Goal: Task Accomplishment & Management: Manage account settings

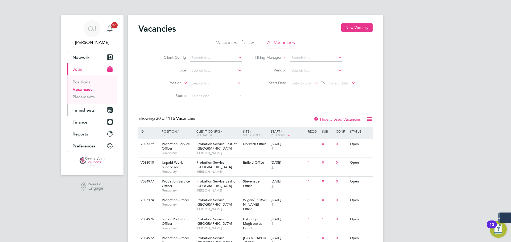
click at [91, 112] on span "Timesheets" at bounding box center [84, 110] width 22 height 5
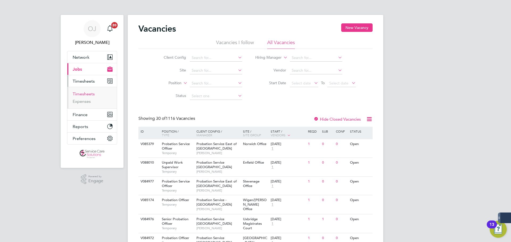
click at [83, 95] on link "Timesheets" at bounding box center [84, 93] width 22 height 5
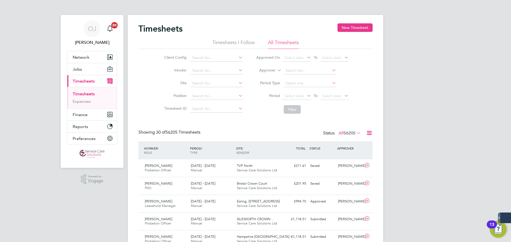
click at [265, 71] on label "Approver" at bounding box center [263, 70] width 24 height 5
click at [261, 75] on li "Worker" at bounding box center [262, 76] width 26 height 7
click at [317, 68] on input at bounding box center [309, 70] width 52 height 7
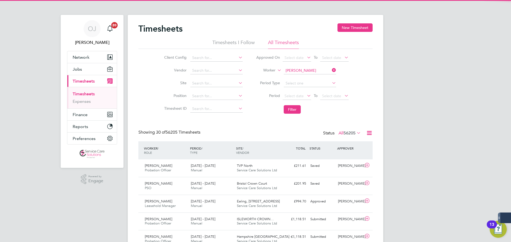
click at [317, 77] on b "Lee" at bounding box center [332, 78] width 31 height 5
type input "Adam Lee"
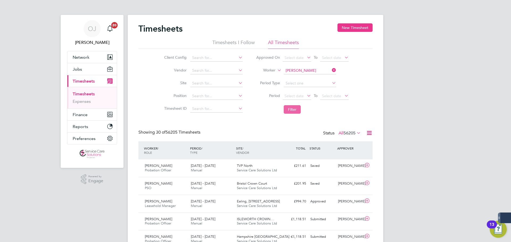
click at [294, 110] on button "Filter" at bounding box center [291, 109] width 17 height 9
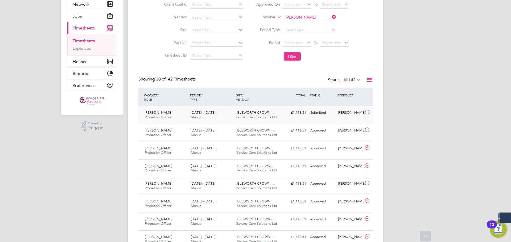
click at [235, 116] on div "ISLEWORTH CROWN… Service Care Solutions Ltd" at bounding box center [258, 114] width 46 height 13
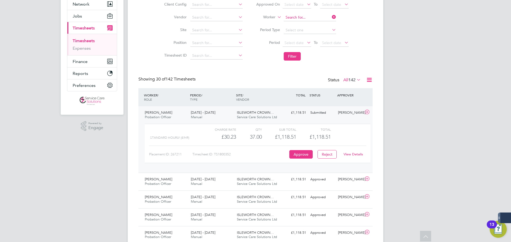
click at [304, 17] on input at bounding box center [309, 17] width 52 height 7
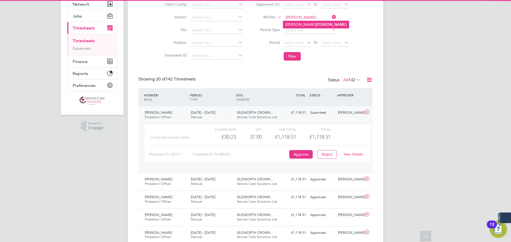
click at [316, 24] on b "Blake" at bounding box center [331, 24] width 31 height 5
type input "Alexandra Blake"
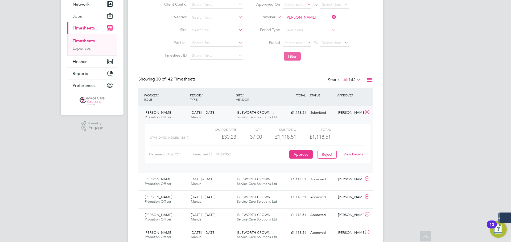
click at [295, 53] on button "Filter" at bounding box center [291, 56] width 17 height 9
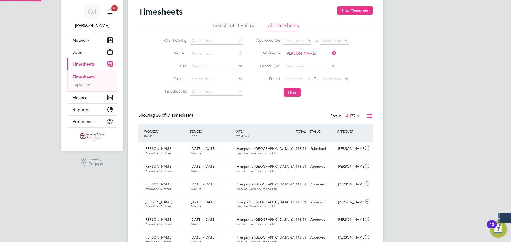
scroll to position [3, 3]
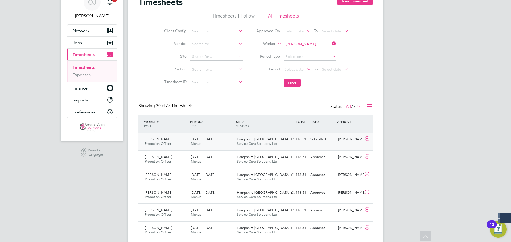
click at [250, 143] on span "Service Care Solutions Ltd" at bounding box center [257, 143] width 40 height 5
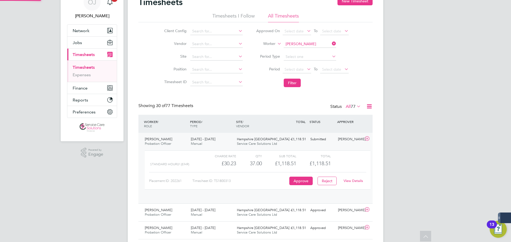
click at [246, 141] on div "Hampshire South West -… Service Care Solutions Ltd" at bounding box center [258, 141] width 46 height 13
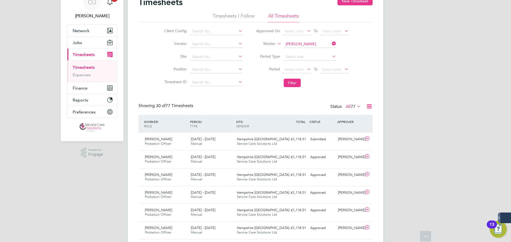
click at [296, 44] on input "Alexandra Blake" at bounding box center [309, 43] width 52 height 7
click at [316, 52] on b "Waller" at bounding box center [331, 51] width 31 height 5
type input "Alexander Waller"
click at [295, 84] on button "Filter" at bounding box center [291, 83] width 17 height 9
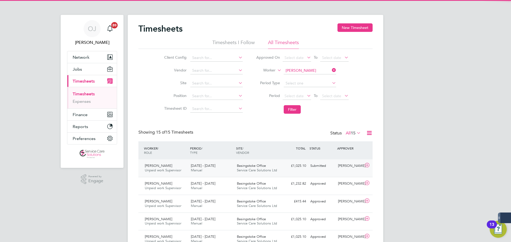
click at [218, 174] on div "4 - 10 Aug 2025 Manual" at bounding box center [212, 168] width 46 height 13
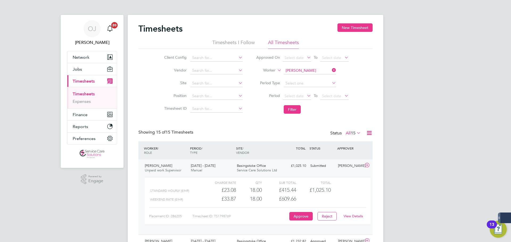
click at [294, 71] on input "Alexander Waller" at bounding box center [309, 70] width 52 height 7
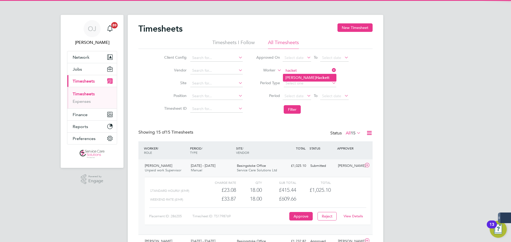
click at [316, 78] on b "Hacket" at bounding box center [322, 78] width 12 height 5
type input "Angela Hackett"
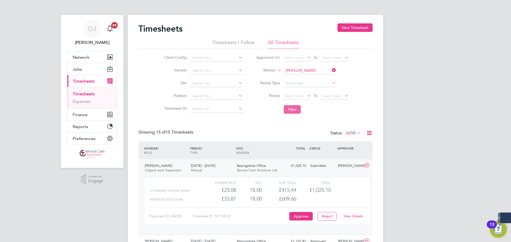
click at [293, 112] on button "Filter" at bounding box center [291, 109] width 17 height 9
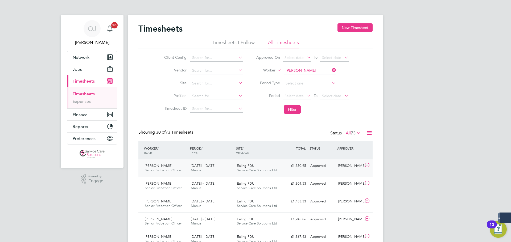
click at [237, 169] on span "Service Care Solutions Ltd" at bounding box center [257, 170] width 40 height 5
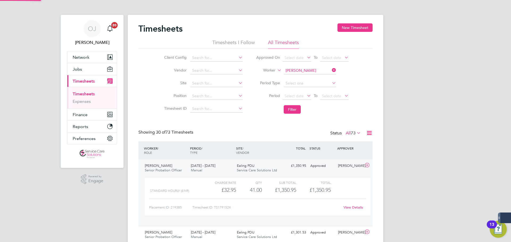
click at [237, 167] on span "Ealing PDU" at bounding box center [246, 166] width 18 height 5
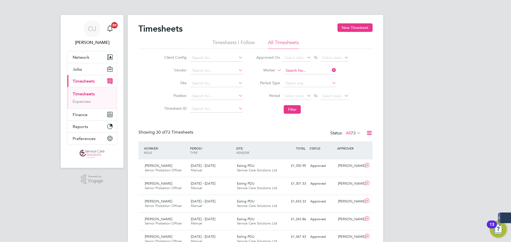
click at [301, 71] on input at bounding box center [309, 70] width 52 height 7
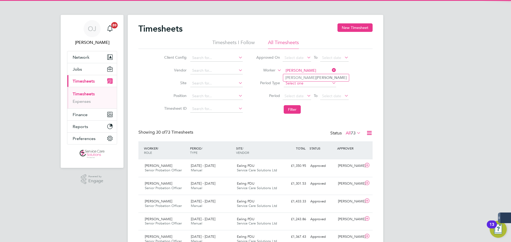
drag, startPoint x: 300, startPoint y: 76, endPoint x: 298, endPoint y: 83, distance: 7.2
click at [316, 76] on b "Downey" at bounding box center [331, 78] width 31 height 5
type input "Anthony Downey"
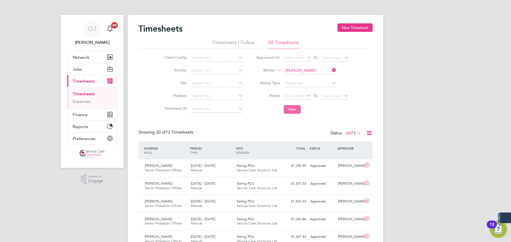
click at [290, 107] on button "Filter" at bounding box center [291, 109] width 17 height 9
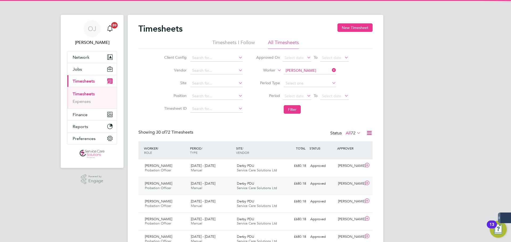
click at [215, 177] on div "Anthony Downey Probation Officer 28 Jul - 3 Aug 2025 28 Jul - 3 Aug 2025 Manual…" at bounding box center [255, 186] width 234 height 18
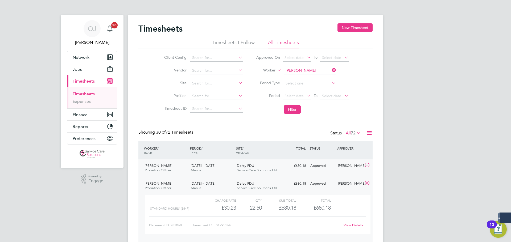
click at [219, 167] on div "4 - 10 Aug 2025 Manual" at bounding box center [212, 168] width 46 height 13
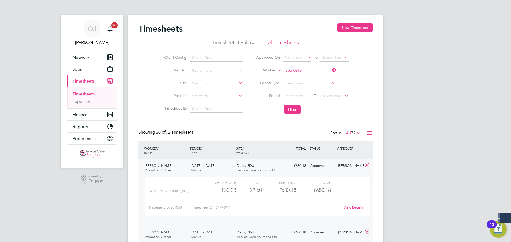
click at [308, 69] on input at bounding box center [309, 70] width 52 height 7
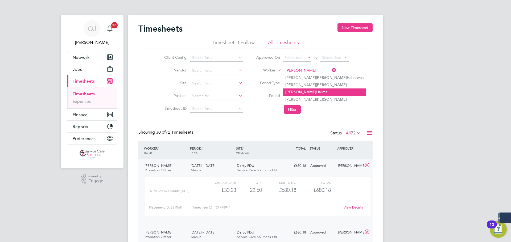
click at [301, 91] on li "Aziz Halime" at bounding box center [324, 92] width 82 height 7
type input "Aziz Halime"
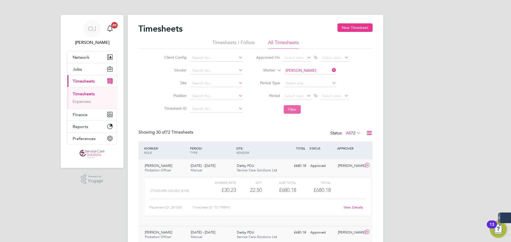
click at [293, 111] on button "Filter" at bounding box center [291, 109] width 17 height 9
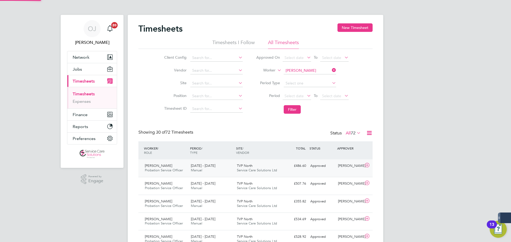
click at [229, 167] on div "4 - 10 Aug 2025 Manual" at bounding box center [212, 168] width 46 height 13
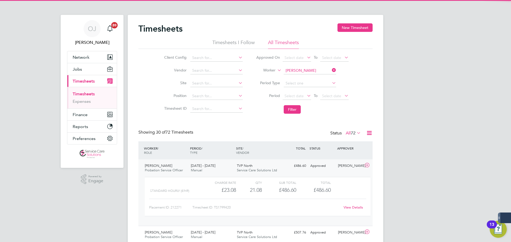
click at [230, 166] on div "4 - 10 Aug 2025 Manual" at bounding box center [212, 168] width 46 height 13
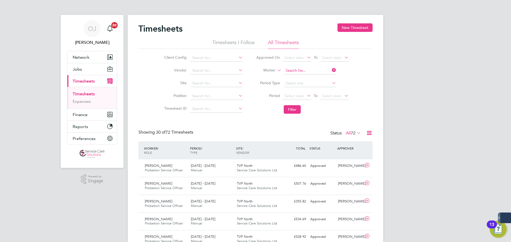
click at [303, 70] on input at bounding box center [309, 70] width 52 height 7
click at [300, 80] on li "Carla K ing" at bounding box center [309, 77] width 53 height 7
type input "Carla King"
click at [299, 111] on button "Filter" at bounding box center [291, 109] width 17 height 9
click at [229, 168] on div "4 - 10 Aug 2025 Manual" at bounding box center [212, 168] width 46 height 13
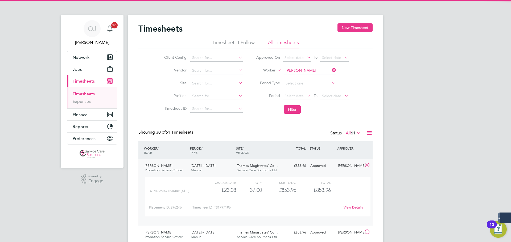
click at [250, 168] on span "Thames Magistrates' Co…" at bounding box center [257, 166] width 41 height 5
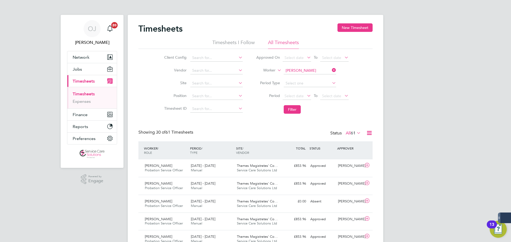
click at [306, 70] on input "Carla King" at bounding box center [309, 70] width 52 height 7
click at [300, 76] on b "Catherine" at bounding box center [300, 78] width 31 height 5
type input "Catherine George"
click at [290, 112] on button "Filter" at bounding box center [291, 109] width 17 height 9
click at [214, 189] on div "4 - 10 Aug 2025 Manual" at bounding box center [212, 185] width 46 height 13
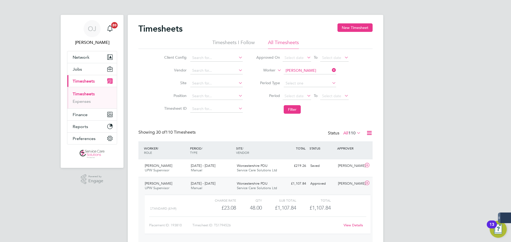
click at [220, 186] on div "4 - 10 Aug 2025 Manual" at bounding box center [212, 185] width 46 height 13
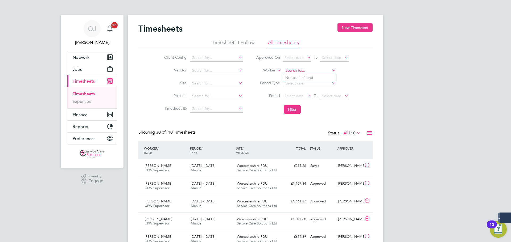
click at [308, 72] on input at bounding box center [309, 70] width 52 height 7
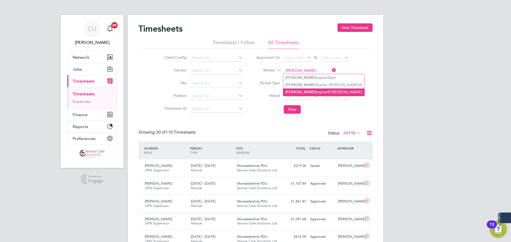
click at [316, 91] on li "Chris topher D 'Aguiar" at bounding box center [323, 92] width 81 height 7
type input "Christopher D'Aguiar"
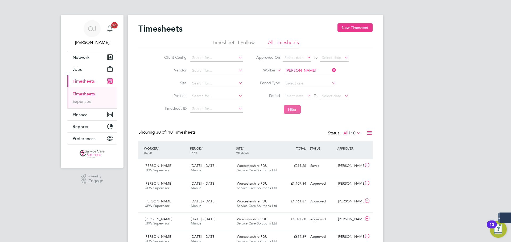
click at [292, 111] on button "Filter" at bounding box center [291, 109] width 17 height 9
click at [234, 168] on div "4 - 10 Aug 2025 Manual" at bounding box center [212, 168] width 46 height 13
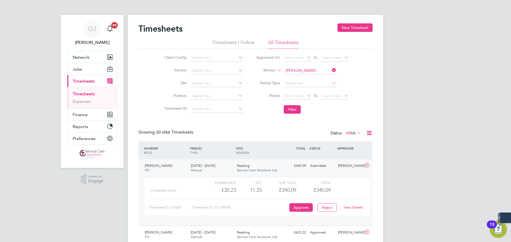
click at [275, 168] on span "Service Care Solutions Ltd" at bounding box center [257, 170] width 40 height 5
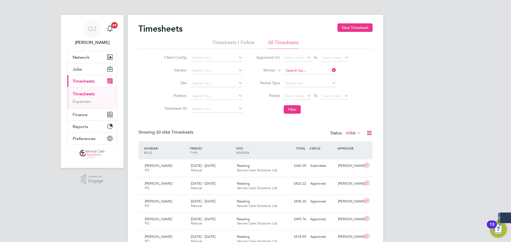
click at [295, 72] on input at bounding box center [309, 70] width 52 height 7
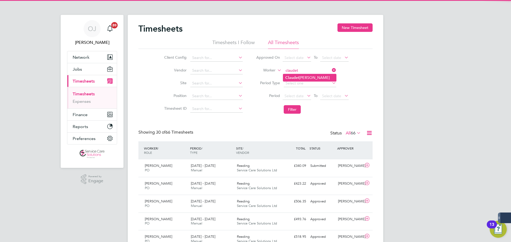
click at [296, 77] on b "Claudet" at bounding box center [292, 78] width 14 height 5
type input "Claudette Henry"
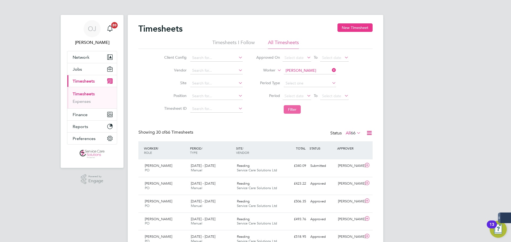
click at [290, 109] on button "Filter" at bounding box center [291, 109] width 17 height 9
click at [219, 163] on div "4 - 10 Aug 2025 Manual" at bounding box center [212, 168] width 46 height 13
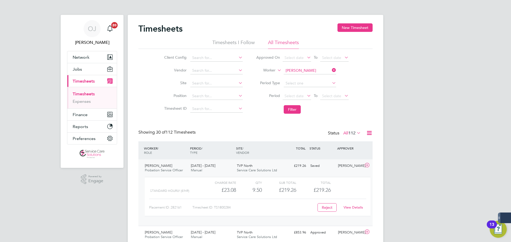
click at [232, 169] on div "4 - 10 Aug 2025 Manual" at bounding box center [212, 168] width 46 height 13
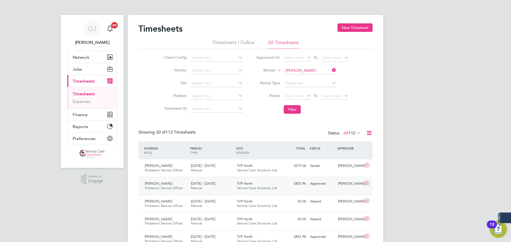
click at [230, 184] on div "28 Jul - 3 Aug 2025 Manual" at bounding box center [212, 185] width 46 height 13
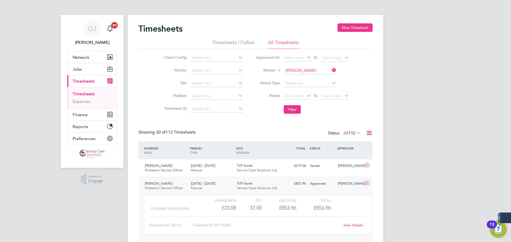
click at [227, 185] on div "28 Jul - 3 Aug 2025 Manual" at bounding box center [212, 185] width 46 height 13
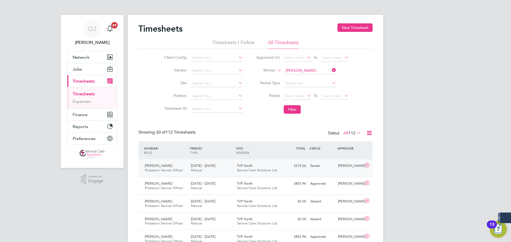
click at [225, 170] on div "4 - 10 Aug 2025 Manual" at bounding box center [212, 168] width 46 height 13
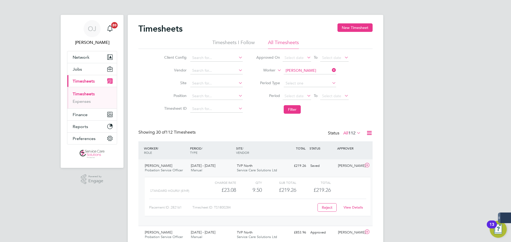
click at [356, 208] on link "View Details" at bounding box center [352, 207] width 19 height 5
click at [310, 71] on input at bounding box center [309, 70] width 52 height 7
click at [308, 78] on li "Daniel Shade" at bounding box center [309, 77] width 53 height 7
type input "Daniel Shade"
click at [289, 107] on button "Filter" at bounding box center [291, 109] width 17 height 9
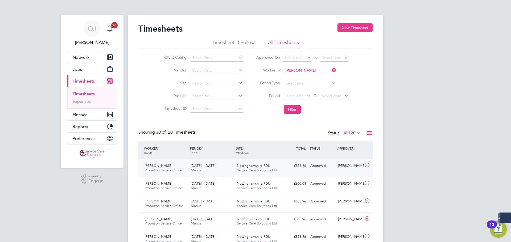
click at [223, 168] on div "4 - 10 Aug 2025 Manual" at bounding box center [212, 168] width 46 height 13
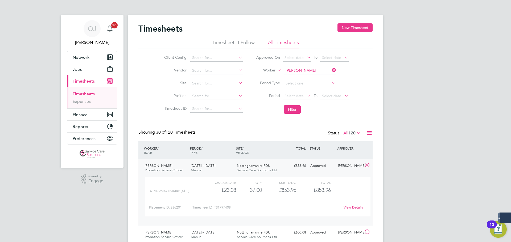
click at [223, 168] on div "4 - 10 Aug 2025 Manual" at bounding box center [212, 168] width 46 height 13
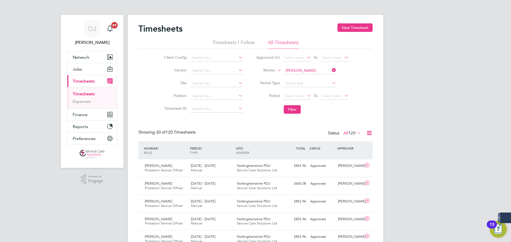
click at [304, 70] on input "Daniel Shade" at bounding box center [309, 70] width 52 height 7
click at [307, 78] on li "Esther Jilo" at bounding box center [309, 77] width 53 height 7
type input "Esther Jilo"
click at [292, 107] on button "Filter" at bounding box center [291, 109] width 17 height 9
click at [232, 166] on div "28 Jul - 3 Aug 2025 Manual" at bounding box center [212, 168] width 46 height 13
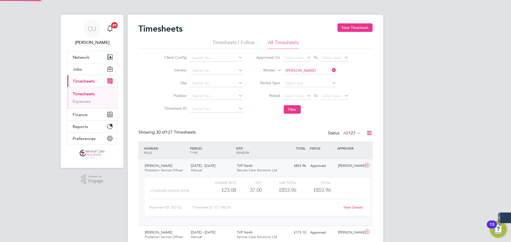
click at [233, 167] on div "28 Jul - 3 Aug 2025 Manual" at bounding box center [212, 168] width 46 height 13
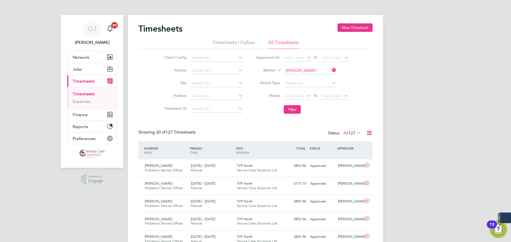
click at [306, 70] on input "Esther Jilo" at bounding box center [309, 70] width 52 height 7
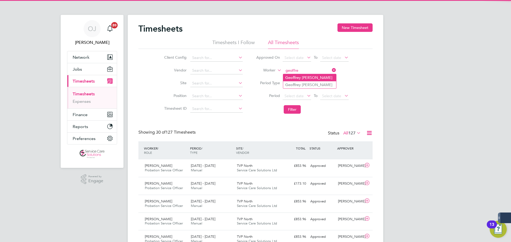
click at [310, 77] on li "Geoffre y Smith" at bounding box center [309, 77] width 53 height 7
type input "Geoffrey Smith"
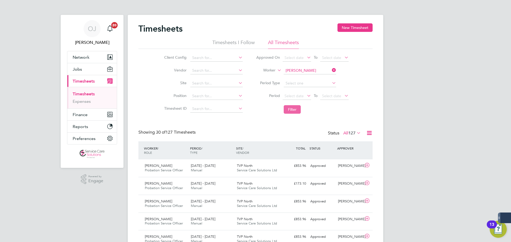
click at [288, 108] on button "Filter" at bounding box center [291, 109] width 17 height 9
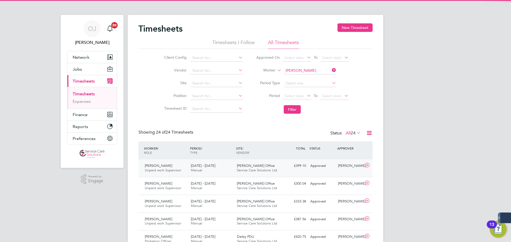
click at [214, 168] on div "4 - 10 Aug 2025 Manual" at bounding box center [212, 168] width 46 height 13
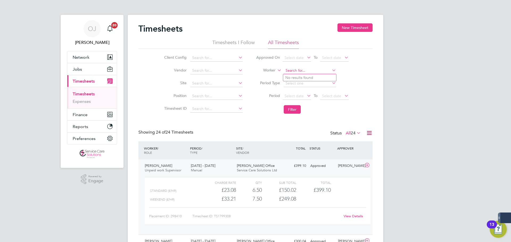
click at [302, 69] on input at bounding box center [309, 70] width 52 height 7
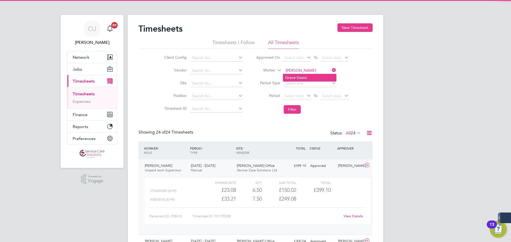
click at [298, 77] on b "Gue" at bounding box center [299, 78] width 7 height 5
type input "Grace Guest"
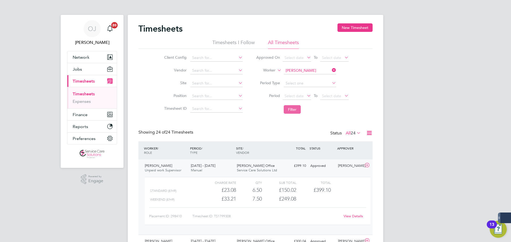
click at [293, 111] on button "Filter" at bounding box center [291, 109] width 17 height 9
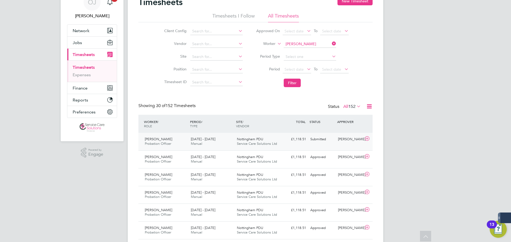
click at [240, 143] on span "Service Care Solutions Ltd" at bounding box center [257, 143] width 40 height 5
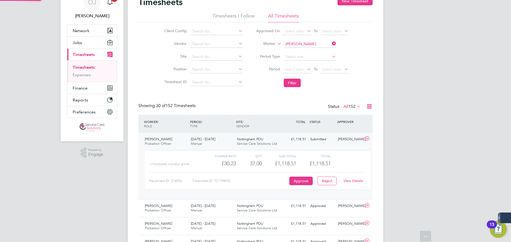
click at [245, 140] on span "Nottingham PDU" at bounding box center [250, 139] width 26 height 5
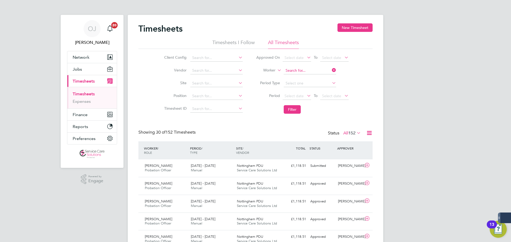
click at [306, 71] on input at bounding box center [309, 70] width 52 height 7
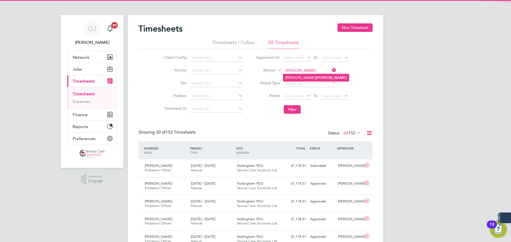
click at [323, 78] on li "Hollie Moseley" at bounding box center [316, 77] width 66 height 7
type input "Hollie Moseley"
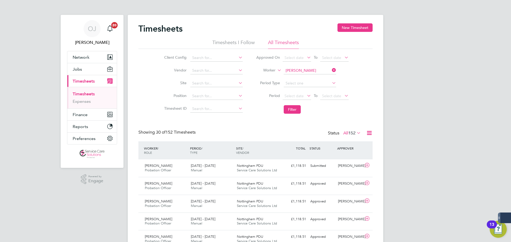
click at [294, 104] on li "Filter" at bounding box center [302, 110] width 106 height 14
click at [292, 108] on button "Filter" at bounding box center [291, 109] width 17 height 9
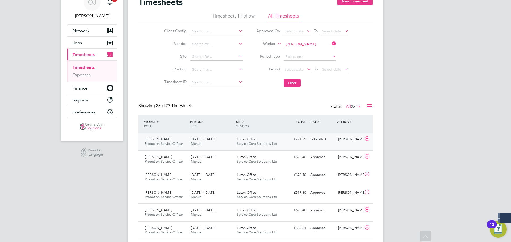
click at [228, 140] on div "4 - 10 Aug 2025 Manual" at bounding box center [212, 141] width 46 height 13
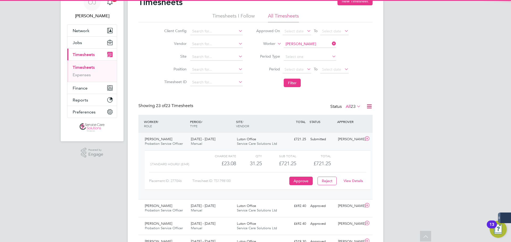
click at [228, 140] on div "4 - 10 Aug 2025 Manual" at bounding box center [212, 141] width 46 height 13
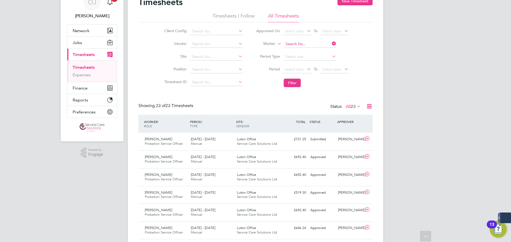
click at [296, 41] on input at bounding box center [309, 43] width 52 height 7
click at [316, 51] on b "Coombs" at bounding box center [331, 51] width 31 height 5
type input "Holly Coombs"
click at [293, 86] on button "Filter" at bounding box center [291, 83] width 17 height 9
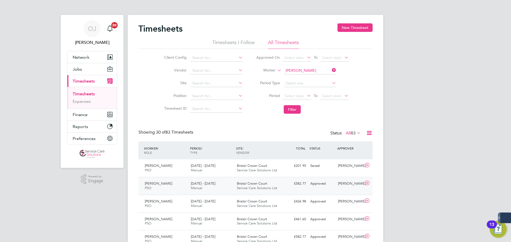
click at [218, 187] on div "4 - 10 Aug 2025 Manual" at bounding box center [212, 185] width 46 height 13
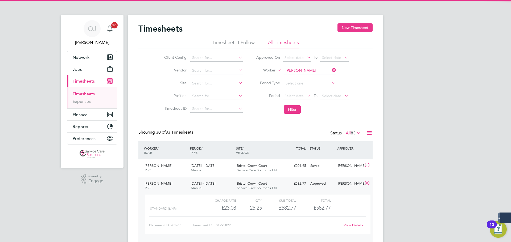
click at [218, 186] on div "4 - 10 Aug 2025 Manual" at bounding box center [212, 185] width 46 height 13
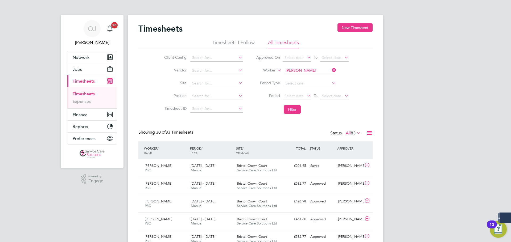
click at [297, 70] on input "Holly Coombs" at bounding box center [309, 70] width 52 height 7
click at [312, 76] on li "Hughie Solomon" at bounding box center [316, 77] width 66 height 7
type input "Hughie Solomon"
click at [292, 107] on button "Filter" at bounding box center [291, 109] width 17 height 9
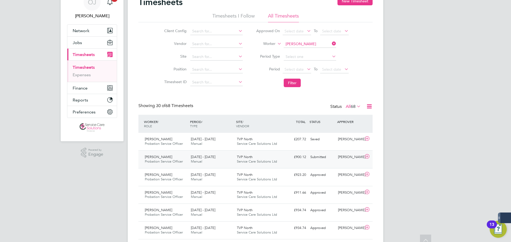
click at [226, 164] on div "4 - 10 Aug 2025 Manual" at bounding box center [212, 159] width 46 height 13
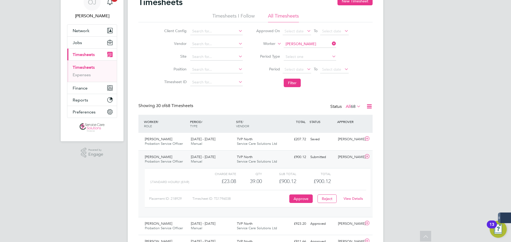
click at [228, 158] on div "4 - 10 Aug 2025 Manual" at bounding box center [212, 159] width 46 height 13
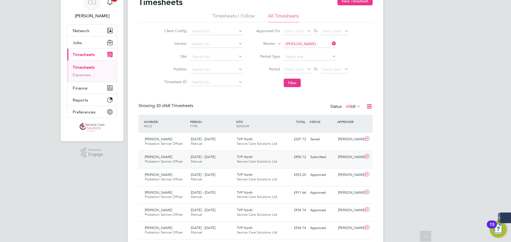
click at [224, 161] on div "4 - 10 Aug 2025 Manual" at bounding box center [212, 159] width 46 height 13
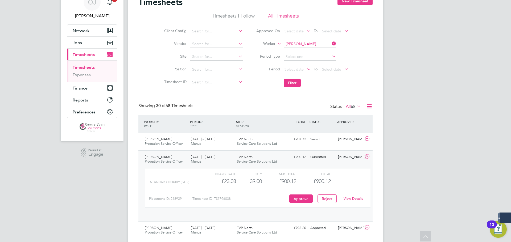
scroll to position [9, 52]
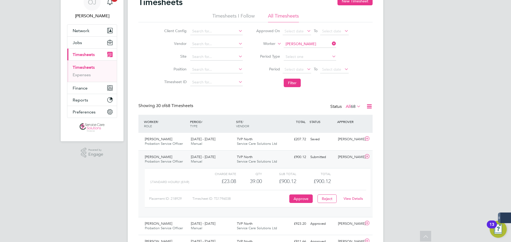
click at [224, 157] on div "4 - 10 Aug 2025 Manual" at bounding box center [212, 159] width 46 height 13
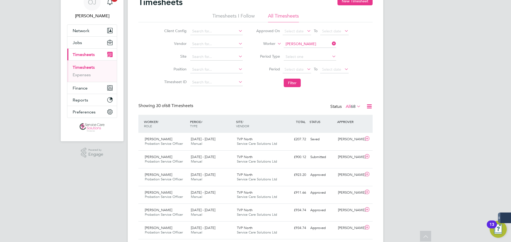
drag, startPoint x: 301, startPoint y: 40, endPoint x: 300, endPoint y: 43, distance: 3.1
click at [301, 40] on li "Worker Hughie Solomon" at bounding box center [302, 44] width 106 height 13
click at [300, 43] on input at bounding box center [309, 43] width 52 height 7
click at [316, 51] on b "Millard" at bounding box center [331, 51] width 31 height 5
type input "Janet Millard"
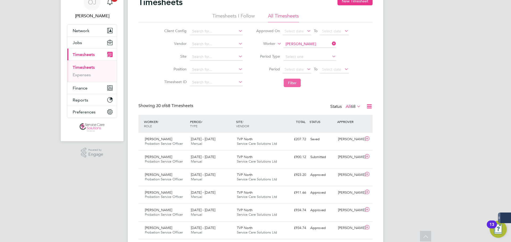
click at [295, 85] on button "Filter" at bounding box center [291, 83] width 17 height 9
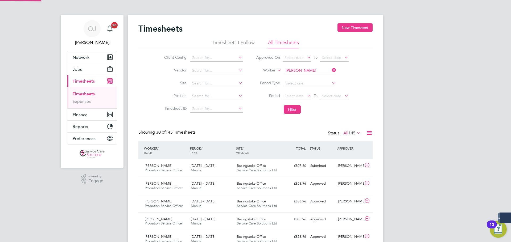
scroll to position [3, 3]
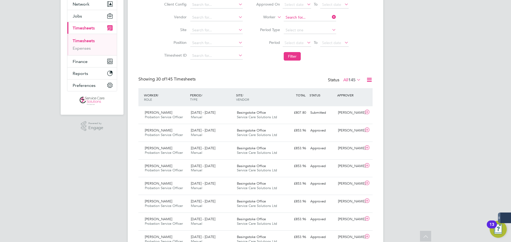
click at [299, 18] on input at bounding box center [309, 17] width 52 height 7
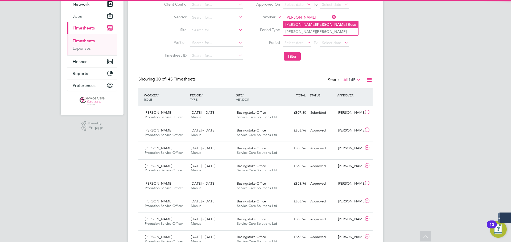
click at [314, 22] on li "Joseph Golding -Rose" at bounding box center [320, 24] width 75 height 7
type input "Joseph Golding-Rose"
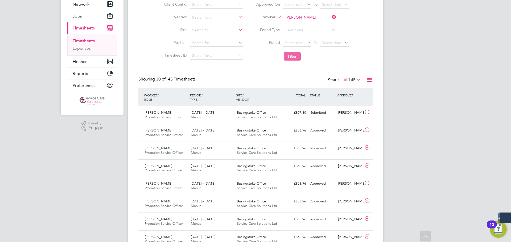
click at [298, 57] on button "Filter" at bounding box center [291, 56] width 17 height 9
click at [220, 152] on div "14 - 20 Jul 2025 Manual" at bounding box center [212, 150] width 46 height 13
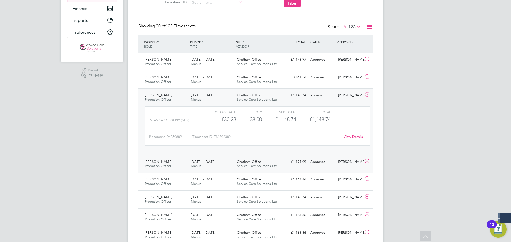
click at [219, 163] on div "7 - 13 Jul 2025 Manual" at bounding box center [212, 164] width 46 height 13
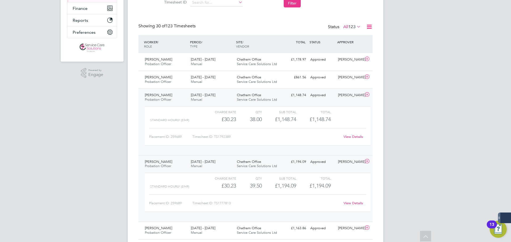
click at [360, 203] on link "View Details" at bounding box center [352, 203] width 19 height 5
click at [356, 137] on link "View Details" at bounding box center [352, 137] width 19 height 5
click at [238, 98] on span "Service Care Solutions Ltd" at bounding box center [257, 99] width 40 height 5
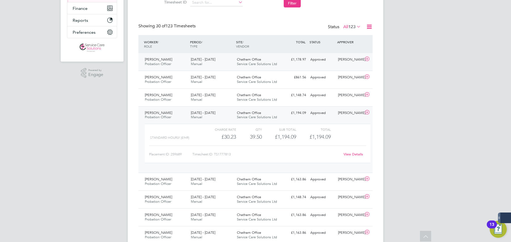
click at [261, 60] on div "Chatham Office Service Care Solutions Ltd" at bounding box center [258, 61] width 46 height 13
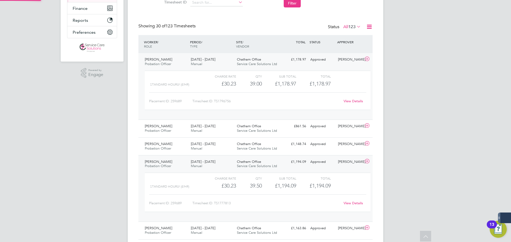
click at [261, 60] on div "Chatham Office Service Care Solutions Ltd" at bounding box center [258, 61] width 46 height 13
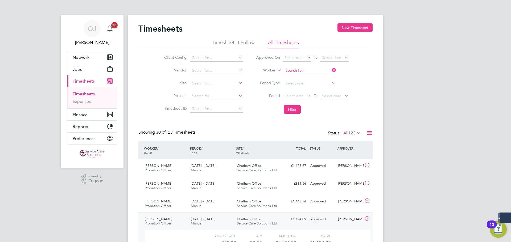
click at [305, 68] on input at bounding box center [309, 70] width 52 height 7
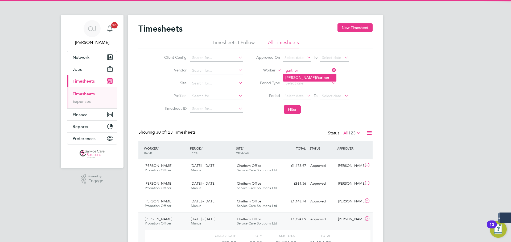
click at [296, 75] on li "Kate Gartner" at bounding box center [309, 77] width 53 height 7
type input "Kate Gartner"
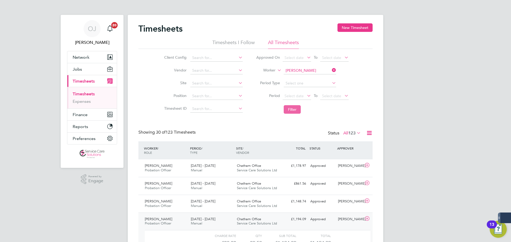
click at [297, 107] on button "Filter" at bounding box center [291, 109] width 17 height 9
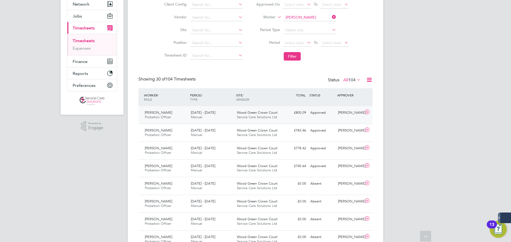
click at [226, 116] on div "4 - 10 Aug 2025 Manual" at bounding box center [212, 114] width 46 height 13
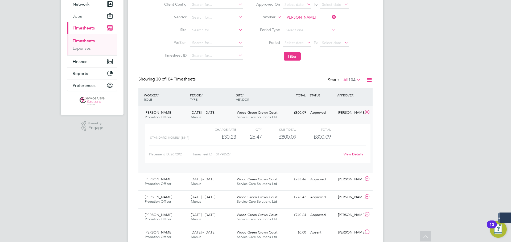
click at [229, 116] on div "4 - 10 Aug 2025 Manual" at bounding box center [212, 114] width 46 height 13
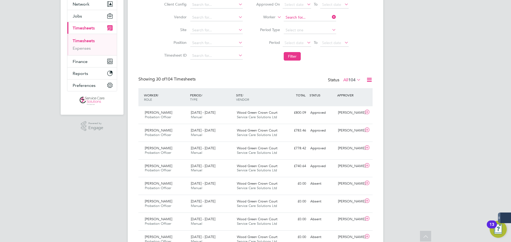
click at [305, 17] on input at bounding box center [309, 17] width 52 height 7
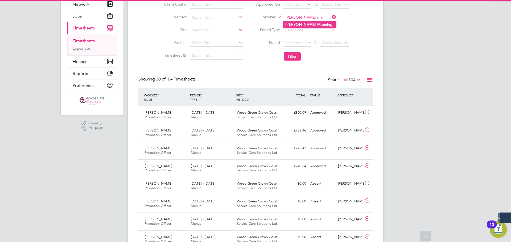
click at [317, 26] on b "Man" at bounding box center [321, 24] width 8 height 5
type input "Kelly Manning"
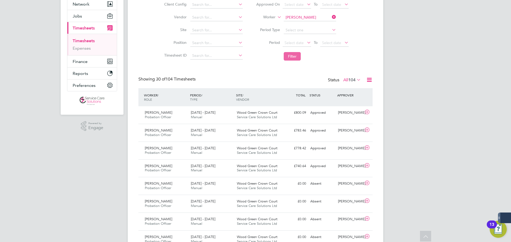
click at [296, 55] on button "Filter" at bounding box center [291, 56] width 17 height 9
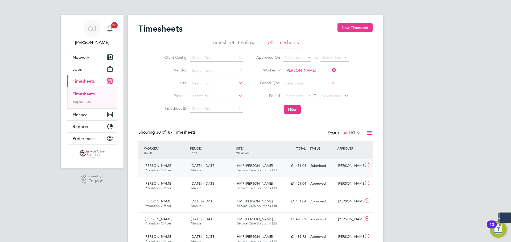
click at [258, 172] on span "Service Care Solutions Ltd" at bounding box center [257, 170] width 40 height 5
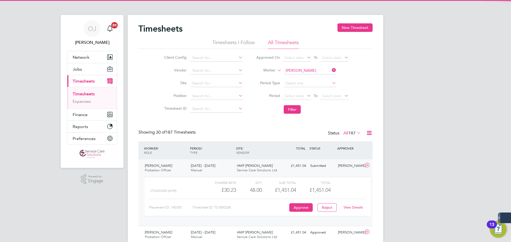
click at [271, 167] on div "HMP Featherstone Service Care Solutions Ltd" at bounding box center [258, 168] width 46 height 13
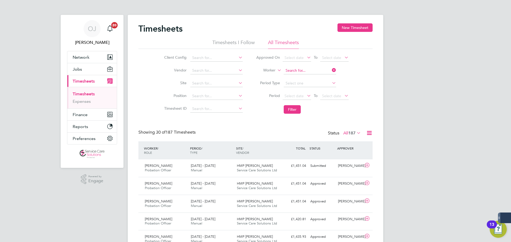
click at [306, 72] on input at bounding box center [309, 70] width 52 height 7
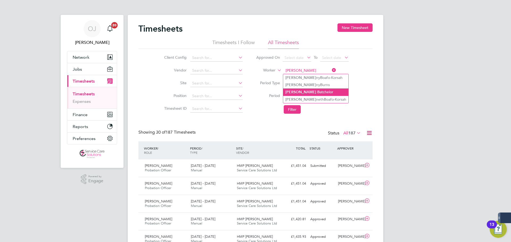
click at [311, 92] on li "Ken B atchelor" at bounding box center [315, 92] width 65 height 7
type input "Ken Batchelor"
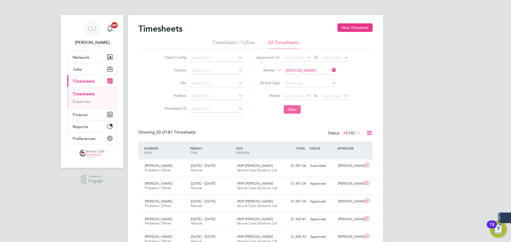
click at [293, 108] on button "Filter" at bounding box center [291, 109] width 17 height 9
click at [227, 165] on div "4 - 10 Aug 2025 Manual" at bounding box center [212, 168] width 46 height 13
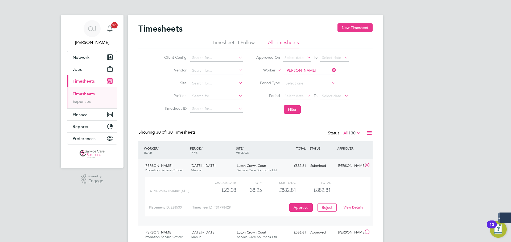
click at [233, 166] on div "4 - 10 Aug 2025 Manual" at bounding box center [212, 168] width 46 height 13
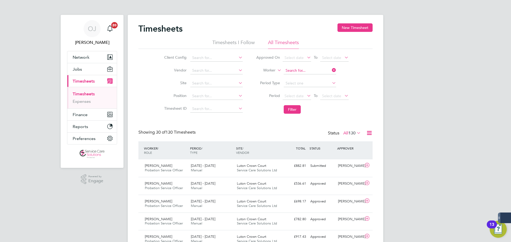
click at [310, 69] on input at bounding box center [309, 70] width 52 height 7
click at [311, 77] on li "Kim Day" at bounding box center [309, 77] width 53 height 7
type input "Kim Day"
click at [288, 115] on li "Filter" at bounding box center [302, 110] width 106 height 14
click at [292, 111] on button "Filter" at bounding box center [291, 109] width 17 height 9
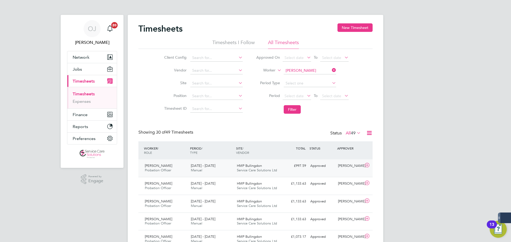
click at [245, 164] on span "HMP Bullingdon" at bounding box center [249, 166] width 25 height 5
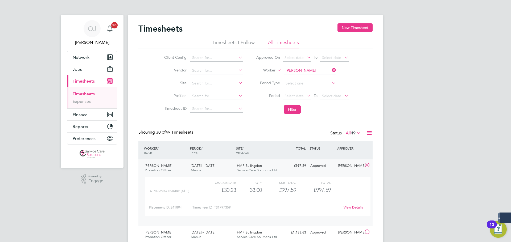
click at [253, 165] on span "HMP Bullingdon" at bounding box center [249, 166] width 25 height 5
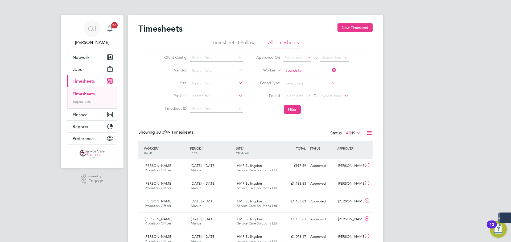
click at [301, 70] on input at bounding box center [309, 70] width 52 height 7
click at [307, 80] on li "Laverne Stewart-Fraser" at bounding box center [316, 77] width 66 height 7
type input "Laverne Stewart-Fraser"
click at [293, 108] on button "Filter" at bounding box center [291, 109] width 17 height 9
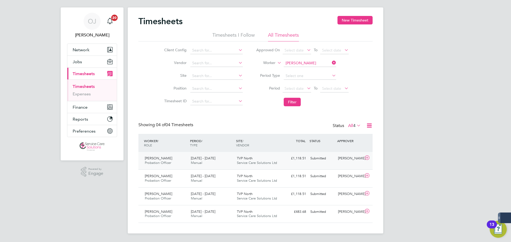
click at [259, 162] on span "Service Care Solutions Ltd" at bounding box center [257, 163] width 40 height 5
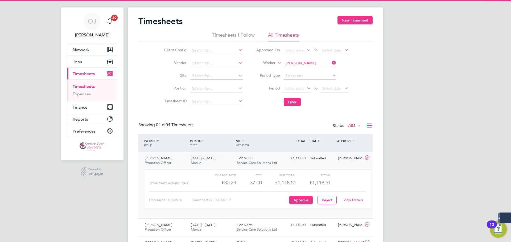
click at [262, 160] on div "TVP North Service Care Solutions Ltd" at bounding box center [258, 160] width 46 height 13
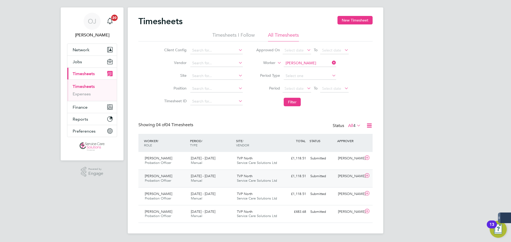
click at [262, 177] on div "TVP North Service Care Solutions Ltd" at bounding box center [258, 178] width 46 height 13
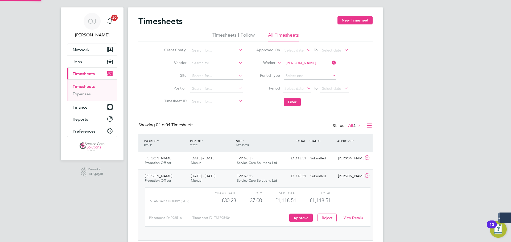
click at [263, 179] on span "Service Care Solutions Ltd" at bounding box center [257, 180] width 40 height 5
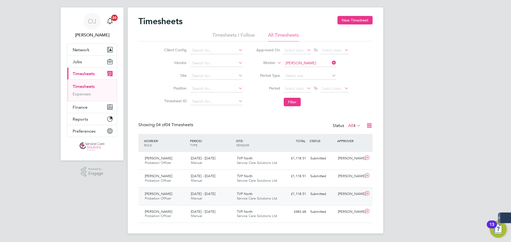
click at [261, 200] on span "Service Care Solutions Ltd" at bounding box center [257, 198] width 40 height 5
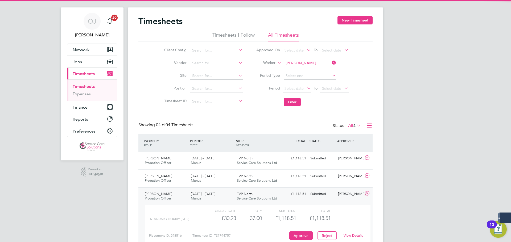
click at [266, 198] on span "Service Care Solutions Ltd" at bounding box center [257, 198] width 40 height 5
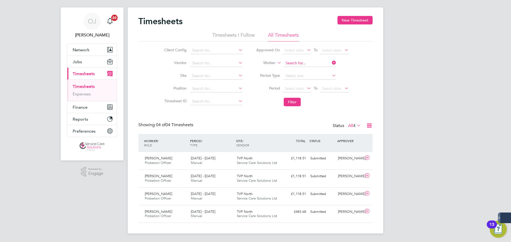
click at [308, 64] on input at bounding box center [309, 63] width 52 height 7
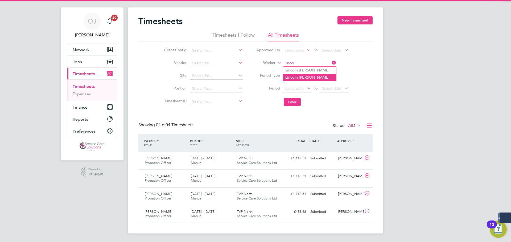
click at [311, 76] on li "Lincol n Alleyne" at bounding box center [309, 77] width 53 height 7
type input "Lincoln Alleyne"
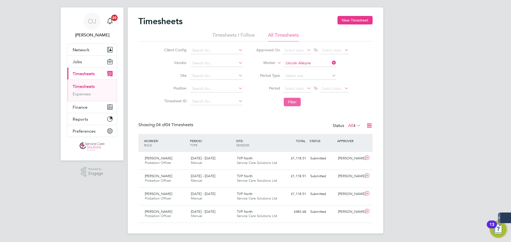
click at [296, 99] on button "Filter" at bounding box center [291, 102] width 17 height 9
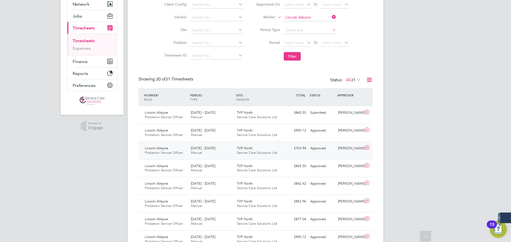
click at [257, 153] on span "Service Care Solutions Ltd" at bounding box center [257, 153] width 40 height 5
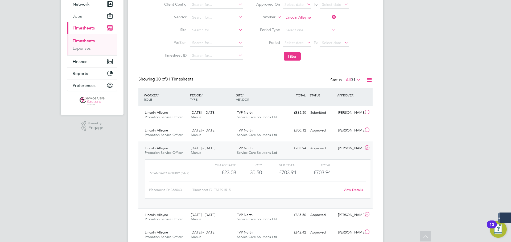
click at [354, 189] on link "View Details" at bounding box center [352, 190] width 19 height 5
click at [279, 133] on div "TVP North Service Care Solutions Ltd" at bounding box center [258, 132] width 46 height 13
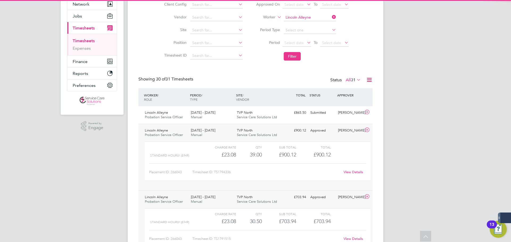
click at [356, 169] on div "View Details" at bounding box center [353, 172] width 26 height 9
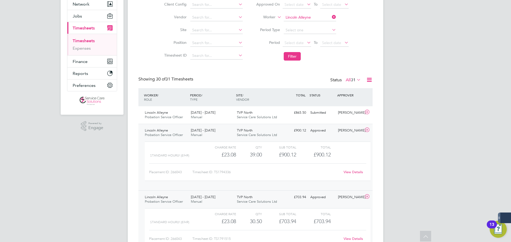
click at [356, 172] on link "View Details" at bounding box center [352, 172] width 19 height 5
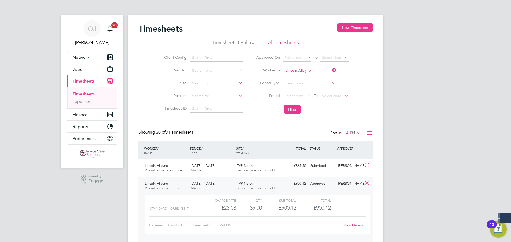
click at [274, 186] on div "TVP North Service Care Solutions Ltd" at bounding box center [258, 185] width 46 height 13
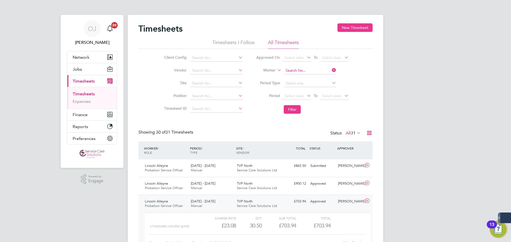
click at [321, 70] on input at bounding box center [309, 70] width 52 height 7
type input "g"
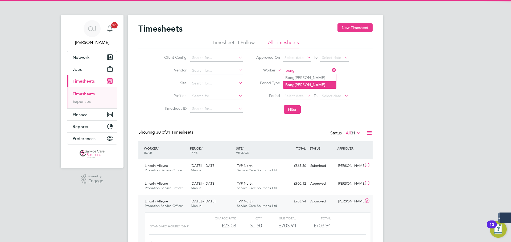
click at [323, 84] on li "Bong ani Rabela" at bounding box center [309, 84] width 53 height 7
type input "Bongani Rabela"
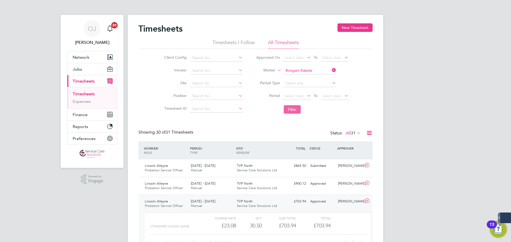
click at [297, 110] on button "Filter" at bounding box center [291, 109] width 17 height 9
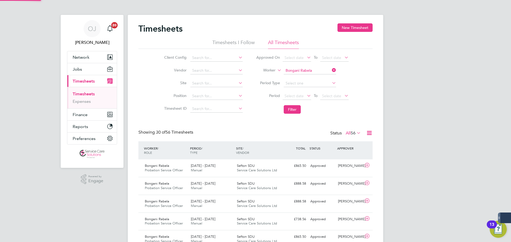
scroll to position [14, 46]
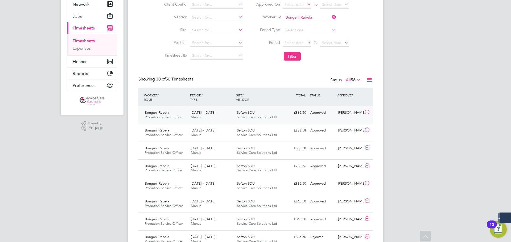
click at [218, 113] on div "4 - 10 Aug 2025 Manual" at bounding box center [212, 114] width 46 height 13
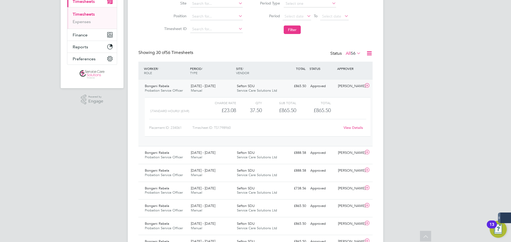
scroll to position [75, 0]
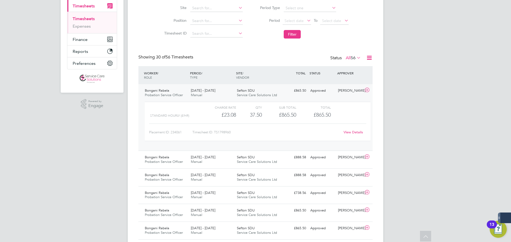
click at [360, 132] on link "View Details" at bounding box center [352, 132] width 19 height 5
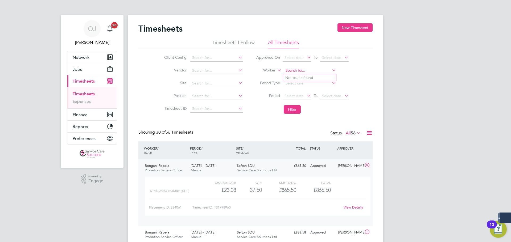
click at [308, 68] on input at bounding box center [309, 70] width 52 height 7
click at [313, 77] on li "Rochana Williams" at bounding box center [309, 77] width 53 height 7
type input "Rochana Williams"
click at [296, 105] on li "Filter" at bounding box center [302, 110] width 106 height 14
click at [294, 114] on button "Filter" at bounding box center [291, 109] width 17 height 9
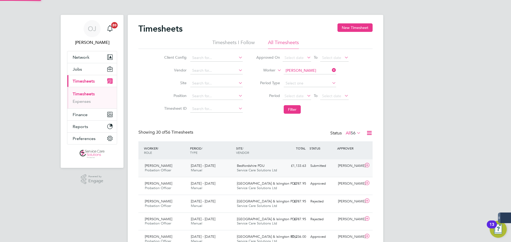
scroll to position [14, 46]
click at [239, 167] on span "Bedfordshire PDU" at bounding box center [251, 166] width 28 height 5
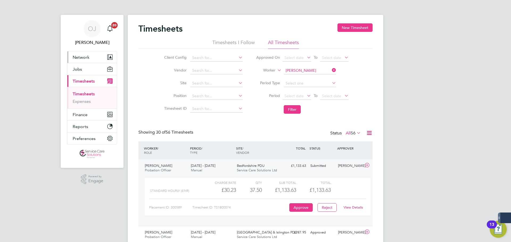
click at [80, 56] on span "Network" at bounding box center [81, 57] width 17 height 5
click at [355, 208] on link "View Details" at bounding box center [352, 207] width 19 height 5
click at [306, 70] on input at bounding box center [309, 70] width 52 height 7
click at [317, 77] on b "Kane" at bounding box center [332, 78] width 31 height 5
type input "Lorraine Kane"
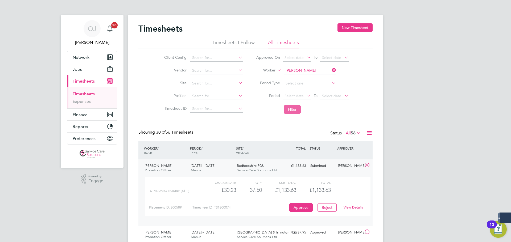
click at [295, 107] on button "Filter" at bounding box center [291, 109] width 17 height 9
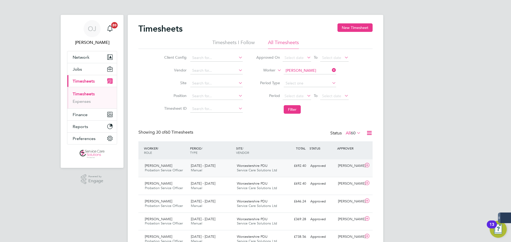
click at [268, 170] on span "Service Care Solutions Ltd" at bounding box center [257, 170] width 40 height 5
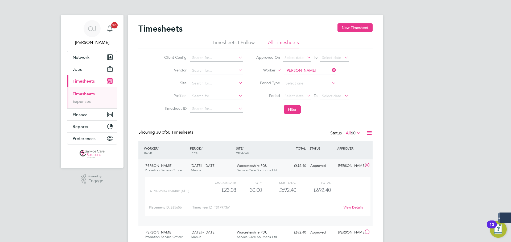
click at [274, 167] on div "Worcestershire PDU Service Care Solutions Ltd" at bounding box center [258, 168] width 46 height 13
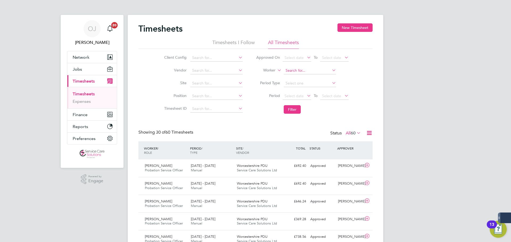
click at [304, 72] on input at bounding box center [309, 70] width 52 height 7
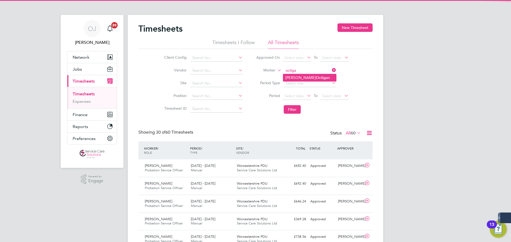
click at [316, 76] on b "Octiga" at bounding box center [322, 78] width 12 height 5
type input "Michael Octigan"
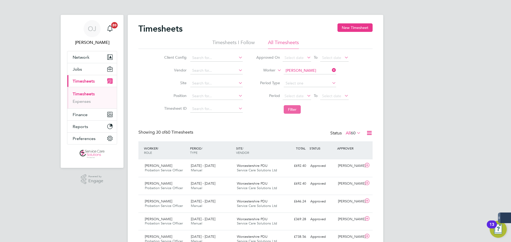
click at [290, 109] on button "Filter" at bounding box center [291, 109] width 17 height 9
click at [238, 166] on span "TVP North" at bounding box center [245, 166] width 16 height 5
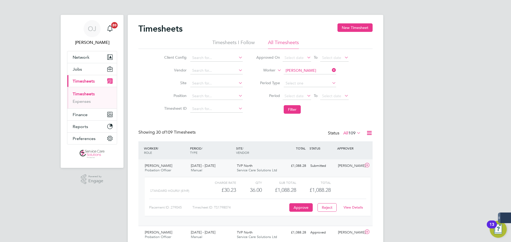
click at [239, 165] on span "TVP North" at bounding box center [245, 166] width 16 height 5
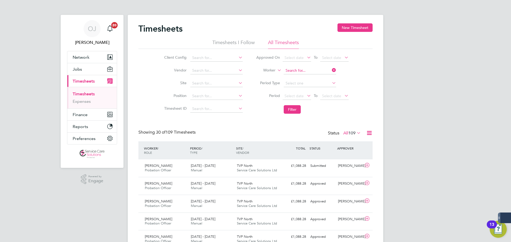
click at [304, 72] on input at bounding box center [309, 70] width 52 height 7
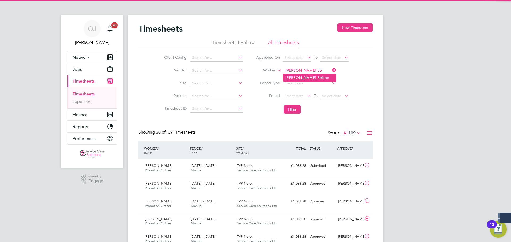
click at [305, 77] on li "Mebrat Be iene" at bounding box center [309, 77] width 53 height 7
type input "Mebrat Beiene"
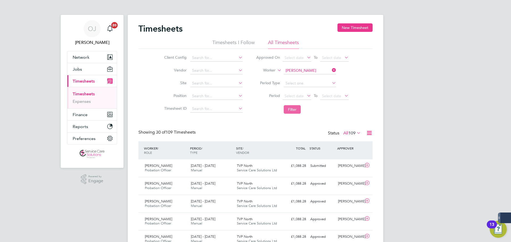
click at [291, 108] on button "Filter" at bounding box center [291, 109] width 17 height 9
click at [227, 172] on div "28 Jul - 3 Aug 2025 Manual" at bounding box center [212, 168] width 46 height 13
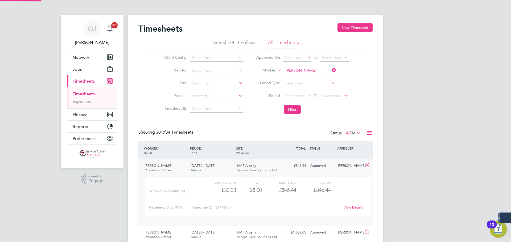
click at [211, 168] on div "28 Jul - 3 Aug 2025 Manual" at bounding box center [212, 168] width 46 height 13
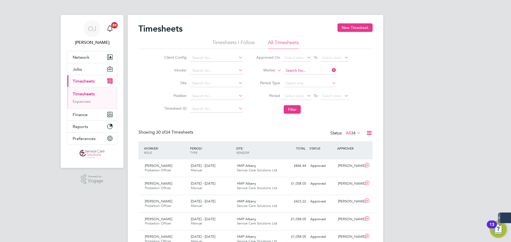
click at [301, 70] on input at bounding box center [309, 70] width 52 height 7
click at [322, 77] on li "Michelle Hamkalo" at bounding box center [309, 77] width 53 height 7
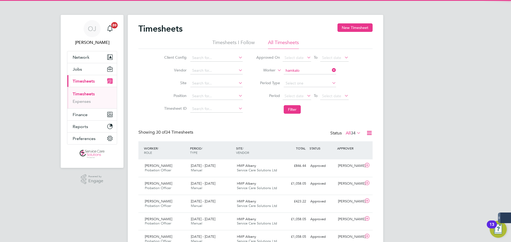
type input "Michelle Hamkalo"
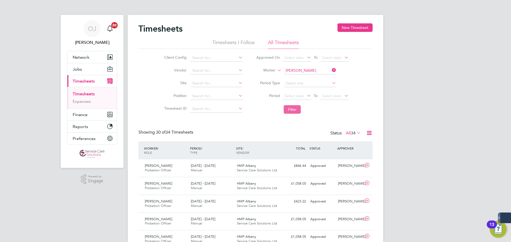
click at [295, 109] on button "Filter" at bounding box center [291, 109] width 17 height 9
click at [302, 69] on input at bounding box center [309, 70] width 52 height 7
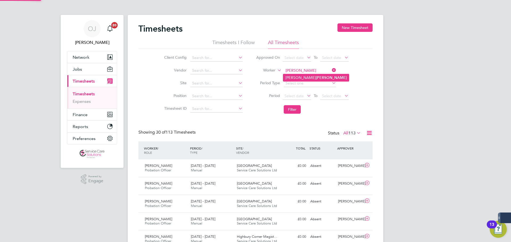
click at [316, 77] on b "Kwarteng" at bounding box center [331, 78] width 31 height 5
type input "Michelle Kwarteng"
click at [292, 111] on button "Filter" at bounding box center [291, 109] width 17 height 9
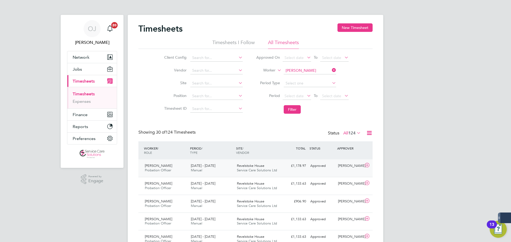
click at [230, 168] on div "4 - 10 Aug 2025 Manual" at bounding box center [212, 168] width 46 height 13
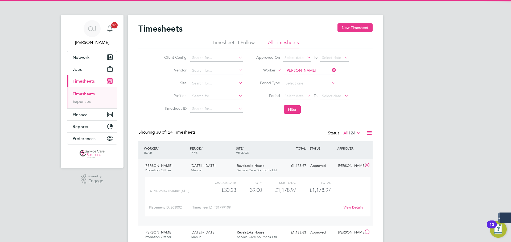
click at [230, 168] on div "4 - 10 Aug 2025 Manual" at bounding box center [212, 168] width 46 height 13
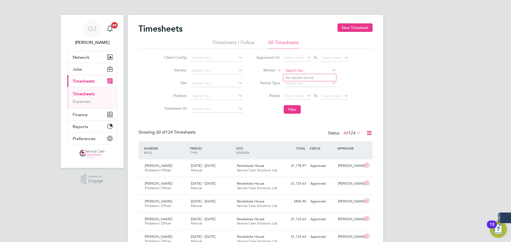
click at [302, 70] on input at bounding box center [309, 70] width 52 height 7
click at [316, 78] on b "Bham" at bounding box center [321, 78] width 10 height 5
type input "Mohammed Bham"
click at [292, 109] on button "Filter" at bounding box center [291, 109] width 17 height 9
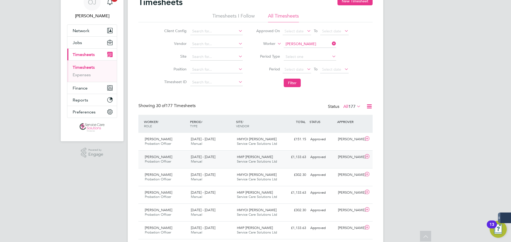
click at [230, 160] on div "28 Jul - 3 Aug 2025 Manual" at bounding box center [212, 159] width 46 height 13
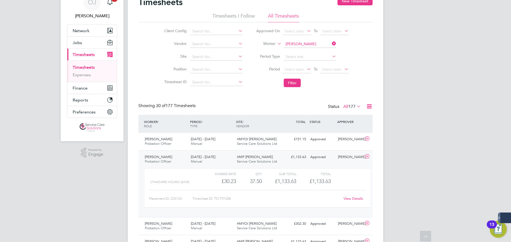
click at [358, 198] on link "View Details" at bounding box center [352, 199] width 19 height 5
click at [270, 156] on div "HMP Huntercombe Service Care Solutions Ltd" at bounding box center [258, 159] width 46 height 13
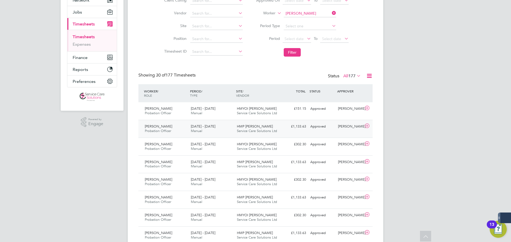
scroll to position [80, 0]
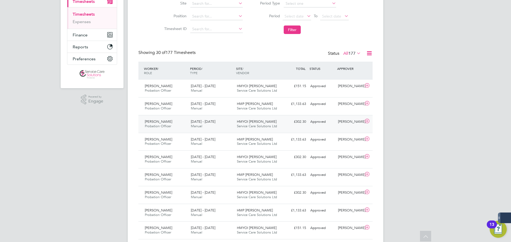
click at [257, 126] on span "Service Care Solutions Ltd" at bounding box center [257, 126] width 40 height 5
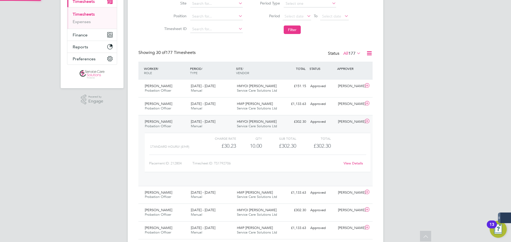
scroll to position [9, 52]
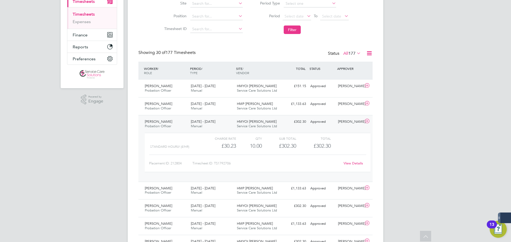
click at [352, 165] on link "View Details" at bounding box center [352, 163] width 19 height 5
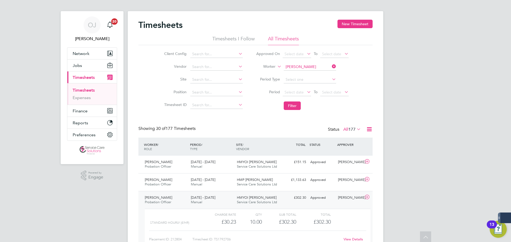
scroll to position [0, 0]
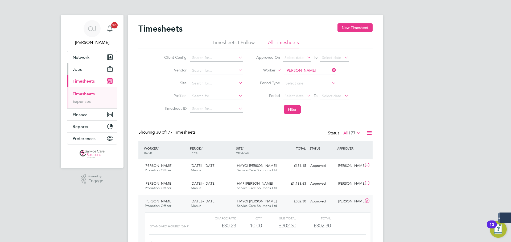
click at [92, 67] on button "Jobs" at bounding box center [91, 69] width 49 height 12
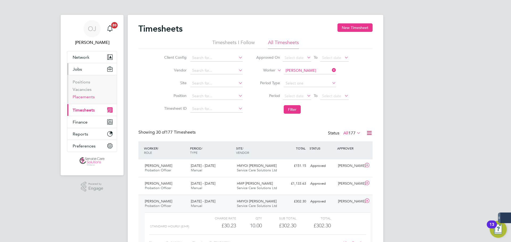
click at [89, 98] on link "Placements" at bounding box center [84, 96] width 22 height 5
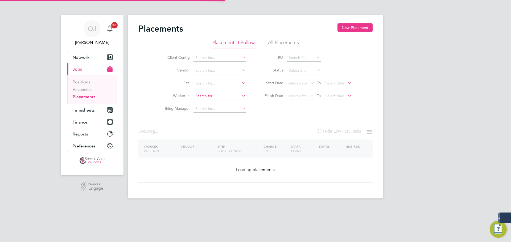
click at [216, 93] on input at bounding box center [219, 96] width 52 height 7
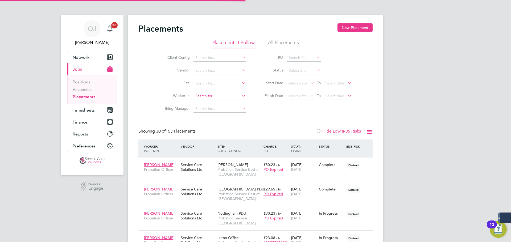
scroll to position [20, 46]
click at [220, 104] on li "Patsy May" at bounding box center [219, 103] width 53 height 7
type input "Patsy May"
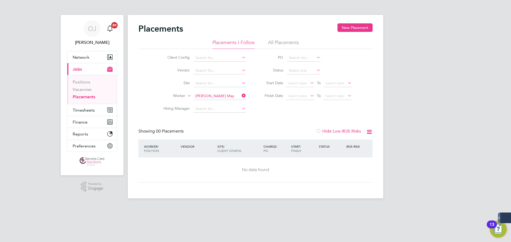
click at [287, 32] on div "Placements New Placement" at bounding box center [255, 31] width 234 height 16
click at [286, 39] on div "Placements New Placement" at bounding box center [255, 31] width 234 height 16
click at [285, 41] on li "All Placements" at bounding box center [283, 44] width 31 height 10
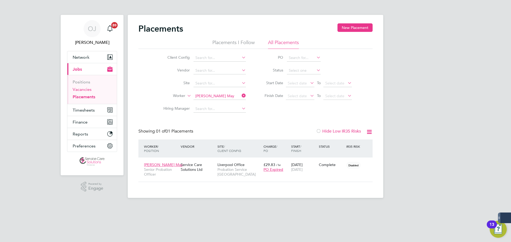
click at [80, 90] on link "Vacancies" at bounding box center [82, 89] width 19 height 5
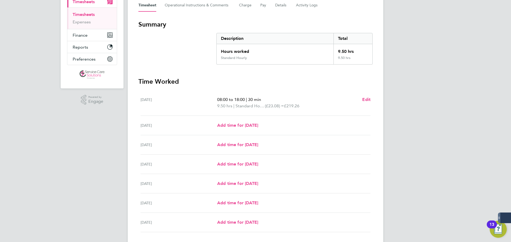
scroll to position [80, 0]
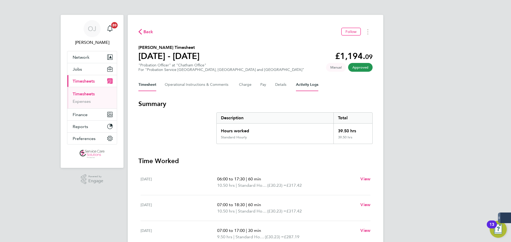
click at [297, 84] on Logs-tab "Activity Logs" at bounding box center [307, 84] width 22 height 13
click at [310, 87] on Logs-tab "Activity Logs" at bounding box center [307, 84] width 22 height 13
click at [309, 87] on Logs-tab "Activity Logs" at bounding box center [307, 84] width 22 height 13
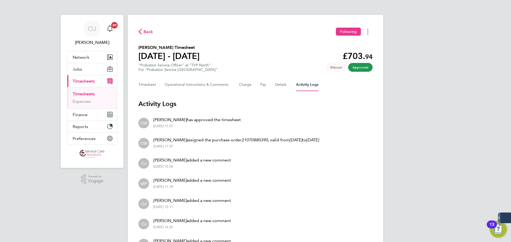
click at [370, 35] on button "Timesheets Menu" at bounding box center [368, 32] width 10 height 8
click at [334, 45] on link "Download timesheet" at bounding box center [340, 43] width 64 height 11
click at [150, 86] on button "Timesheet" at bounding box center [147, 84] width 18 height 13
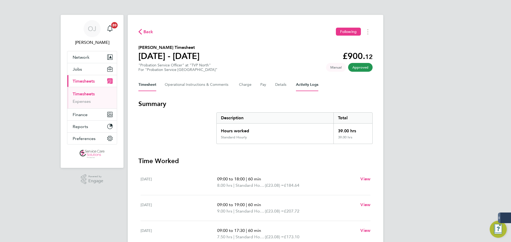
click at [301, 83] on Logs-tab "Activity Logs" at bounding box center [307, 84] width 22 height 13
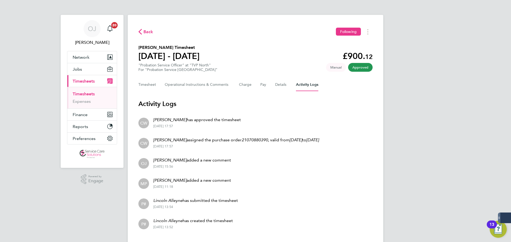
drag, startPoint x: 279, startPoint y: 139, endPoint x: 222, endPoint y: 138, distance: 56.6
click at [279, 138] on p "Claire Weston assigned the purchase order 21070880390 , valid from 13 Jan 2025 …" at bounding box center [235, 140] width 165 height 6
click at [158, 89] on div "Timesheet Operational Instructions & Comments Charge Pay Details Activity Logs" at bounding box center [255, 84] width 234 height 13
click at [153, 89] on button "Timesheet" at bounding box center [147, 84] width 18 height 13
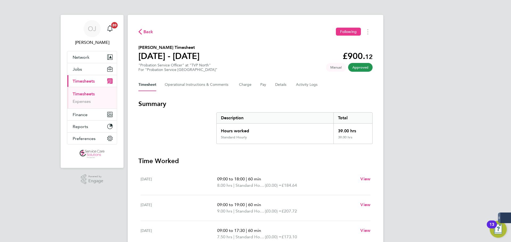
click at [369, 36] on div "Back Following Lincoln Alleyne's Timesheet 28 Jul - 03 Aug 2025 £900. 12 "Proba…" at bounding box center [255, 195] width 255 height 361
click at [368, 35] on button "Timesheets Menu" at bounding box center [368, 32] width 10 height 8
click at [347, 47] on link "Download timesheet" at bounding box center [340, 43] width 64 height 11
click at [289, 72] on section "Lincoln Alleyne's Timesheet 28 Jul - 03 Aug 2025 £900. 12 "Probation Service Of…" at bounding box center [255, 58] width 234 height 28
drag, startPoint x: 336, startPoint y: 88, endPoint x: 136, endPoint y: 31, distance: 208.3
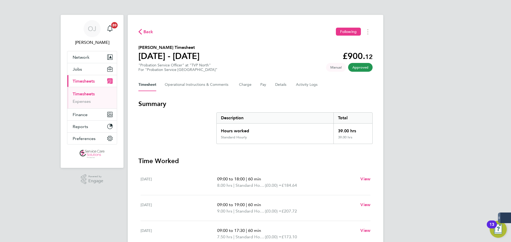
click at [136, 31] on div "Back Following Lincoln Alleyne's Timesheet 28 Jul - 03 Aug 2025 £900. 12 "Proba…" at bounding box center [255, 195] width 255 height 361
click at [240, 29] on div "Back Following" at bounding box center [255, 32] width 234 height 8
drag, startPoint x: 330, startPoint y: 89, endPoint x: 136, endPoint y: 20, distance: 205.9
click at [136, 20] on div "Back Following Lincoln Alleyne's Timesheet 28 Jul - 03 Aug 2025 £900. 12 "Proba…" at bounding box center [255, 195] width 255 height 361
click at [225, 22] on div "Back Following Lincoln Alleyne's Timesheet 28 Jul - 03 Aug 2025 £900. 12 "Proba…" at bounding box center [255, 195] width 255 height 361
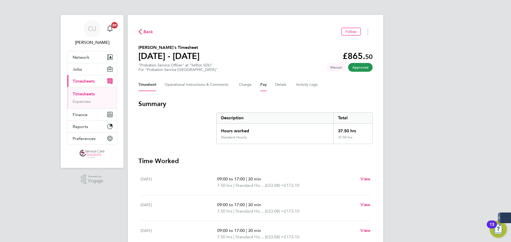
click at [266, 87] on button "Pay" at bounding box center [263, 84] width 6 height 13
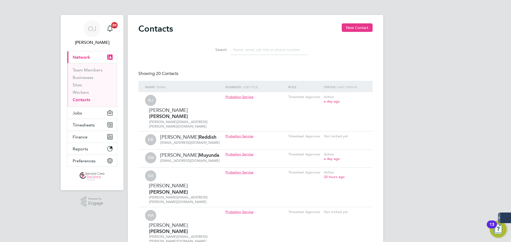
click at [261, 52] on input at bounding box center [269, 50] width 78 height 10
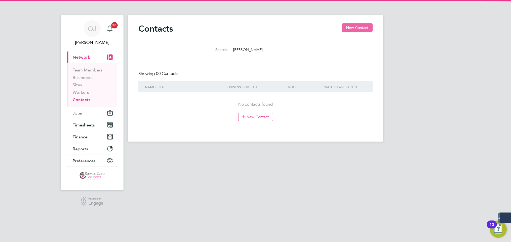
type input "kate h"
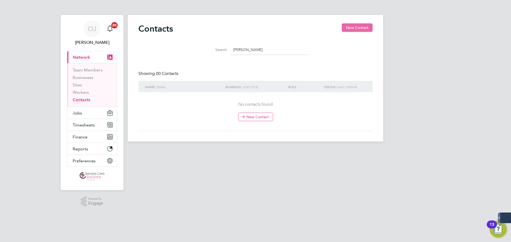
click at [359, 26] on button "New Contact" at bounding box center [356, 27] width 31 height 9
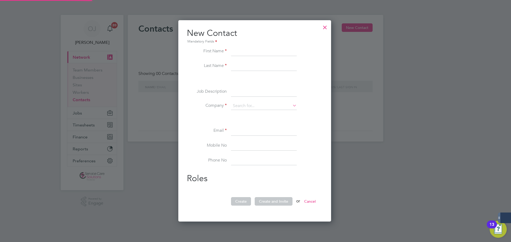
scroll to position [202, 154]
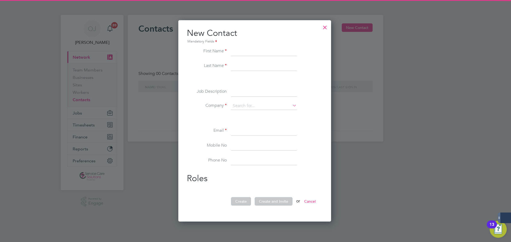
click at [241, 50] on input at bounding box center [264, 52] width 66 height 10
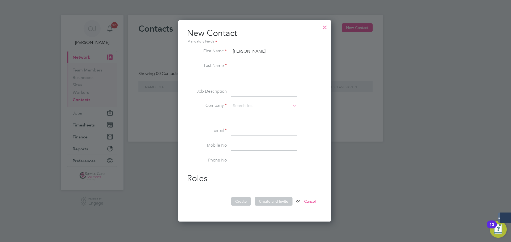
type input "Kate"
type input "Holsgrove"
click at [245, 89] on input at bounding box center [264, 92] width 66 height 10
type input "SPO"
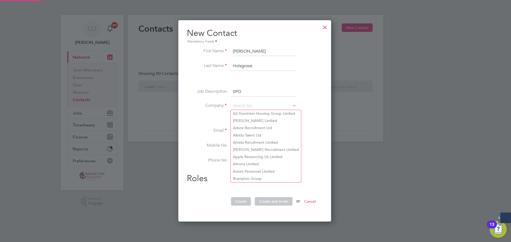
type input "["
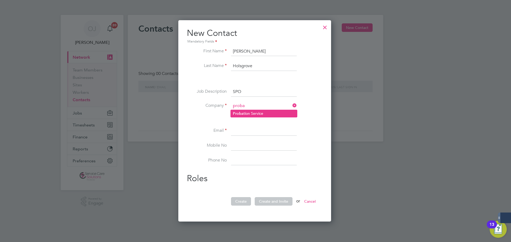
click at [247, 114] on li "Proba tion Service" at bounding box center [264, 113] width 66 height 7
type input "Probation Service"
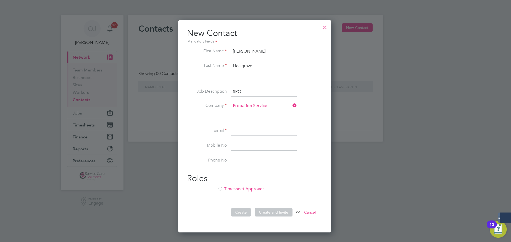
scroll to position [213, 154]
click at [236, 128] on input at bounding box center [264, 131] width 66 height 10
paste input "kate.holsgrove@justice.gov.uk"
type input "kate.holsgrove@justice.gov.uk"
click at [258, 120] on li at bounding box center [255, 118] width 136 height 6
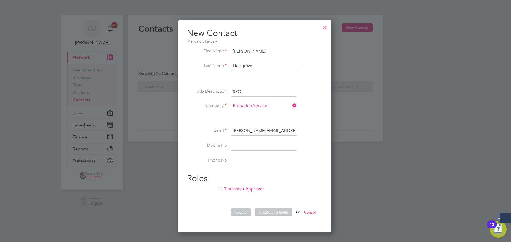
click at [251, 186] on li "Timesheet Approver" at bounding box center [255, 191] width 136 height 11
click at [275, 213] on button "Create and Invite" at bounding box center [273, 212] width 38 height 9
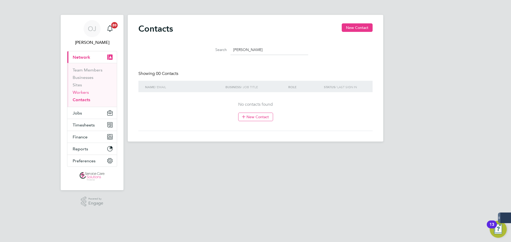
click at [82, 92] on link "Workers" at bounding box center [81, 92] width 16 height 5
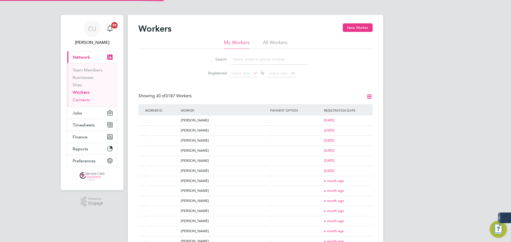
click at [83, 100] on link "Contacts" at bounding box center [81, 99] width 17 height 5
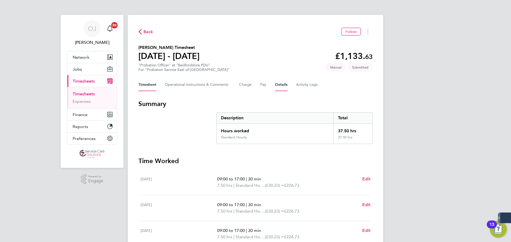
click at [285, 86] on button "Details" at bounding box center [281, 84] width 12 height 13
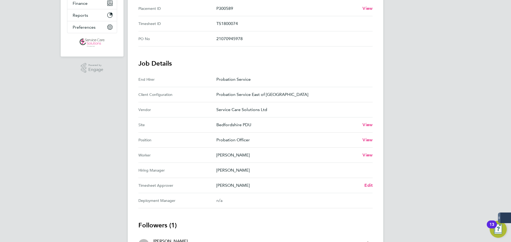
scroll to position [160, 0]
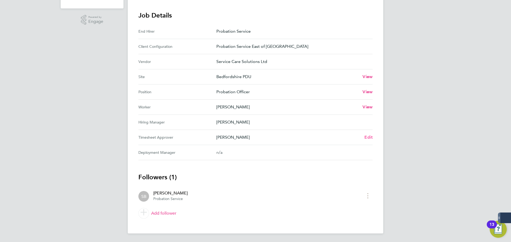
click at [368, 139] on span "Edit" at bounding box center [368, 137] width 8 height 5
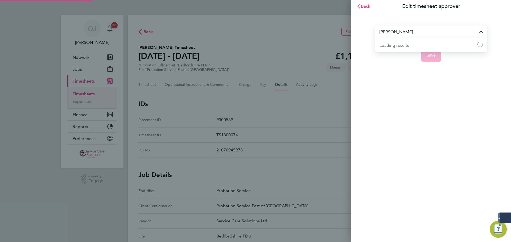
click at [408, 30] on input "[PERSON_NAME]" at bounding box center [431, 32] width 112 height 12
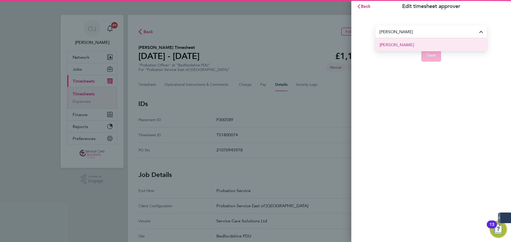
click at [418, 45] on li "[PERSON_NAME]" at bounding box center [431, 44] width 112 height 13
type input "[PERSON_NAME]"
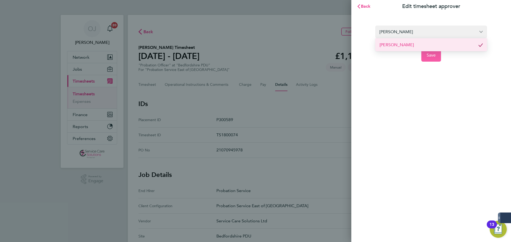
click at [431, 52] on button "Save" at bounding box center [431, 55] width 20 height 13
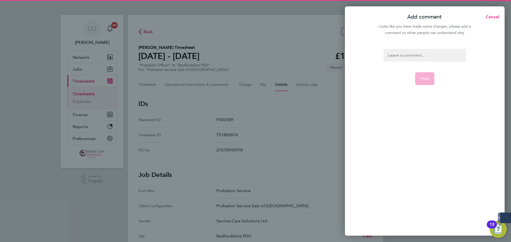
click at [409, 54] on div at bounding box center [424, 55] width 82 height 13
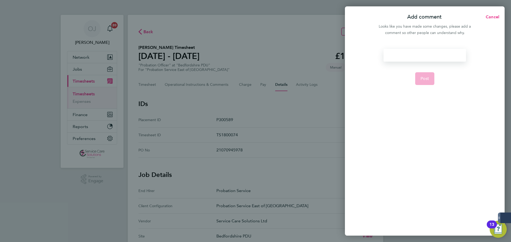
click at [402, 55] on div at bounding box center [424, 55] width 82 height 13
click at [427, 78] on span "Post" at bounding box center [424, 78] width 9 height 5
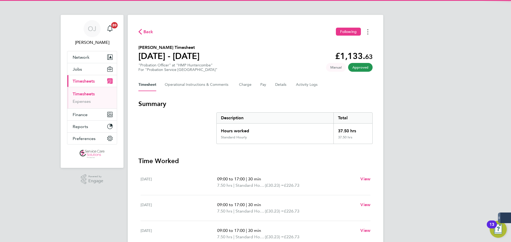
click at [369, 32] on button "Timesheets Menu" at bounding box center [368, 32] width 10 height 8
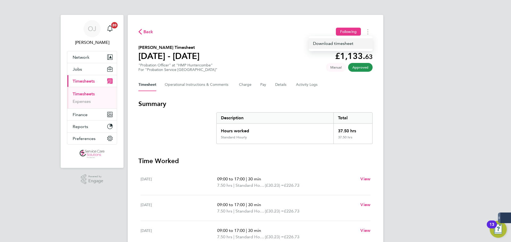
click at [348, 43] on link "Download timesheet" at bounding box center [340, 43] width 64 height 11
click at [96, 69] on button "Jobs" at bounding box center [91, 69] width 49 height 12
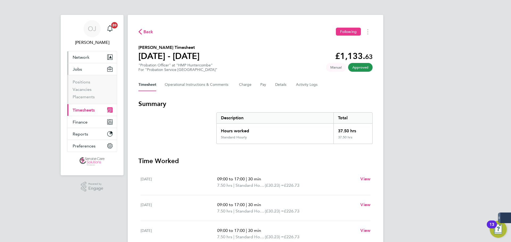
click at [92, 57] on button "Network" at bounding box center [91, 57] width 49 height 12
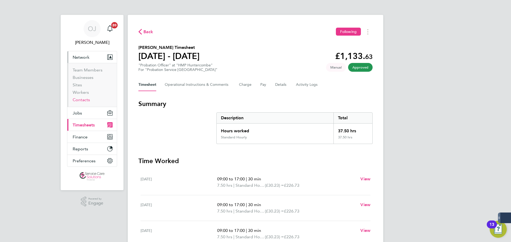
click at [85, 100] on link "Contacts" at bounding box center [81, 99] width 17 height 5
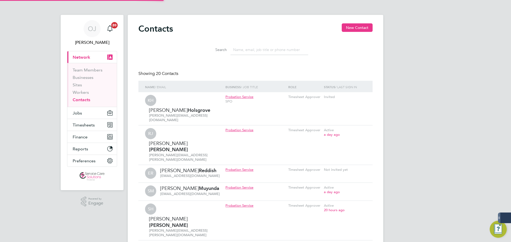
click at [251, 51] on input at bounding box center [269, 50] width 78 height 10
click at [83, 93] on link "Workers" at bounding box center [81, 92] width 16 height 5
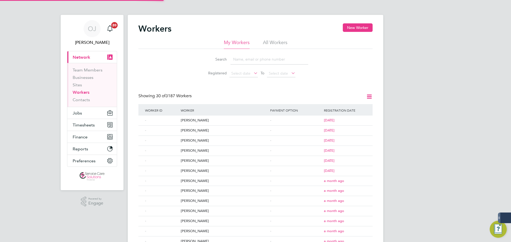
click at [252, 60] on input at bounding box center [269, 59] width 78 height 10
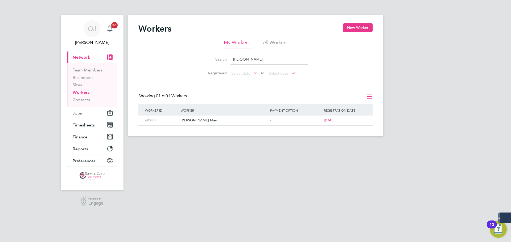
type input "patsy"
click at [352, 64] on div "Search patsy Registered Select date To Select date" at bounding box center [255, 64] width 234 height 31
click at [89, 112] on button "Jobs" at bounding box center [91, 113] width 49 height 12
click at [90, 123] on span "Timesheets" at bounding box center [84, 125] width 22 height 5
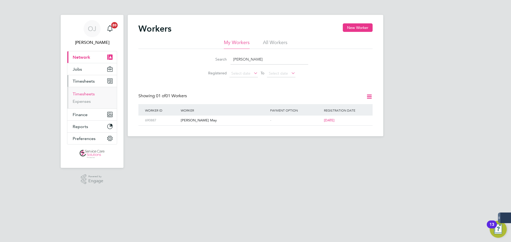
click at [84, 95] on link "Timesheets" at bounding box center [84, 93] width 22 height 5
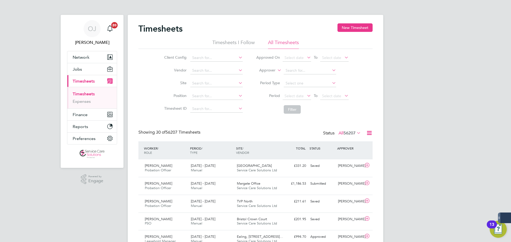
drag, startPoint x: 271, startPoint y: 66, endPoint x: 269, endPoint y: 69, distance: 3.8
click at [271, 66] on li "Approver" at bounding box center [302, 70] width 106 height 13
click at [268, 70] on label "Approver" at bounding box center [263, 70] width 24 height 5
click at [266, 76] on li "Worker" at bounding box center [262, 76] width 26 height 7
click at [304, 73] on input at bounding box center [309, 70] width 52 height 7
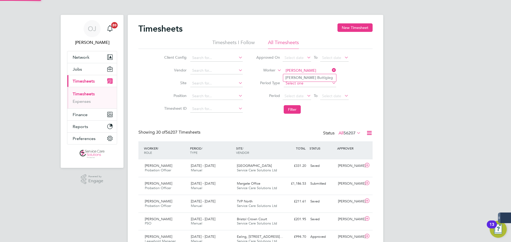
type input "nadine b"
click at [310, 82] on input at bounding box center [309, 83] width 52 height 7
click at [304, 72] on input at bounding box center [309, 70] width 52 height 7
click at [321, 77] on li "Nadine B uttigieg" at bounding box center [309, 77] width 53 height 7
type input "Nadine Buttigieg"
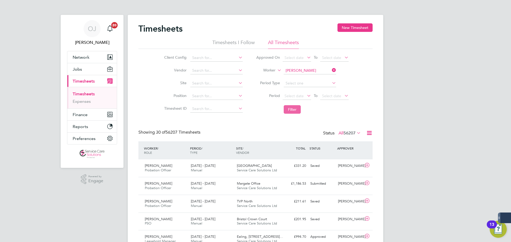
click at [289, 109] on button "Filter" at bounding box center [291, 109] width 17 height 9
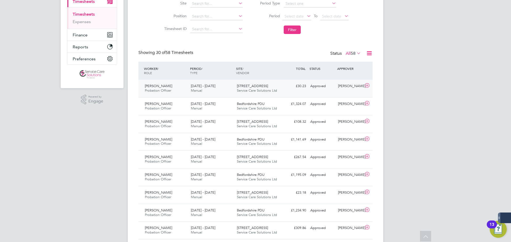
click at [214, 90] on div "28 Jul - 3 Aug 2025 Manual" at bounding box center [212, 88] width 46 height 13
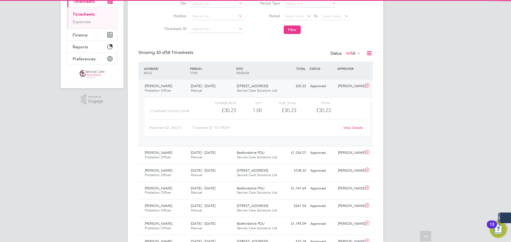
click at [217, 89] on div "28 Jul - 3 Aug 2025 Manual" at bounding box center [212, 88] width 46 height 13
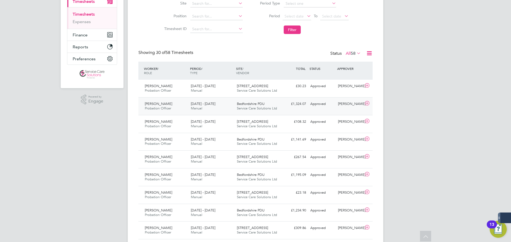
click at [210, 110] on div "28 Jul - 3 Aug 2025 Manual" at bounding box center [212, 106] width 46 height 13
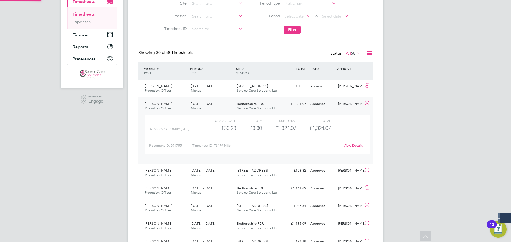
click at [211, 109] on div "28 Jul - 3 Aug 2025 Manual" at bounding box center [212, 106] width 46 height 13
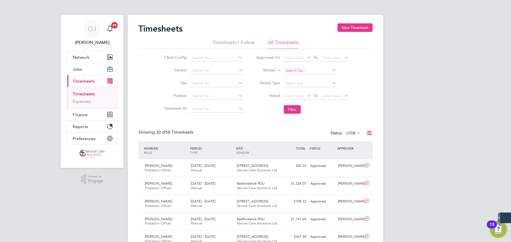
click at [294, 73] on input at bounding box center [309, 70] width 52 height 7
click at [295, 75] on li "Nikitta Parchme nt" at bounding box center [309, 77] width 53 height 7
type input "Nikitta Parchment"
click at [290, 114] on button "Filter" at bounding box center [291, 109] width 17 height 9
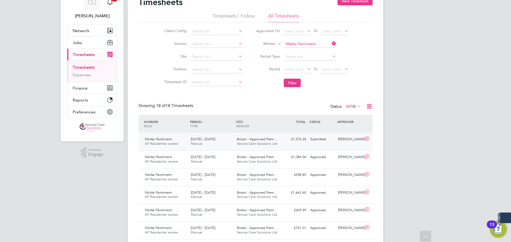
click at [227, 136] on div "4 - 10 Aug 2025 Manual" at bounding box center [212, 141] width 46 height 13
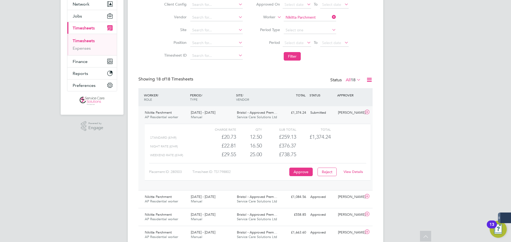
click at [310, 15] on input "Nikitta Parchment" at bounding box center [309, 17] width 52 height 7
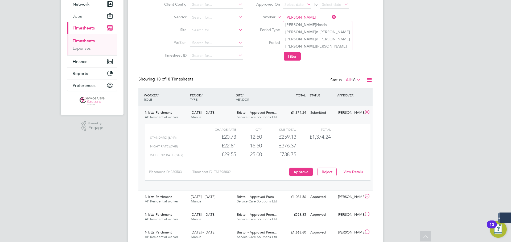
type input "norma"
click at [308, 21] on ul "Norma Hostin Norma n Francis Norma n Munoz Norma Dineen" at bounding box center [317, 36] width 69 height 30
click at [308, 21] on div "Timesheets New Timesheet Timesheets I Follow All Timesheets Client Config Vendo…" at bounding box center [255, 232] width 255 height 541
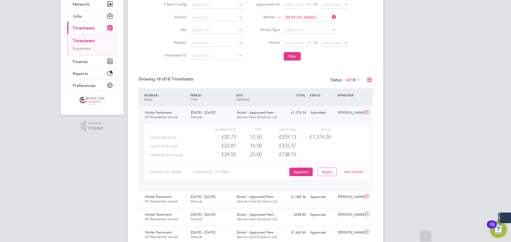
click at [310, 23] on li "Norma Hostin" at bounding box center [317, 24] width 69 height 7
type input "Norma Hostin"
click at [296, 56] on button "Filter" at bounding box center [291, 56] width 17 height 9
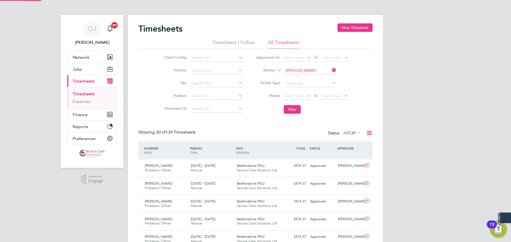
scroll to position [3, 3]
click at [303, 70] on input at bounding box center [309, 70] width 52 height 7
type input "middleton"
click at [302, 73] on input at bounding box center [309, 70] width 52 height 7
click at [316, 86] on b "Middle" at bounding box center [322, 85] width 12 height 5
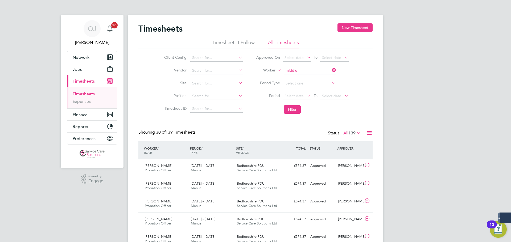
type input "Paul Middleton"
click at [294, 108] on button "Filter" at bounding box center [291, 109] width 17 height 9
click at [309, 164] on div "Approved" at bounding box center [322, 166] width 28 height 9
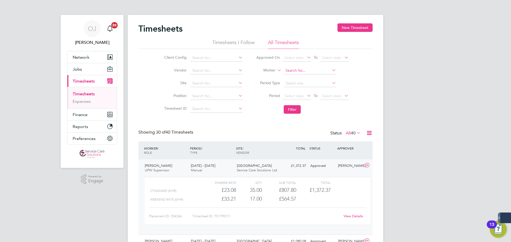
click at [289, 69] on input at bounding box center [309, 70] width 52 height 7
click at [298, 77] on li "Renuka B hardwaj" at bounding box center [309, 77] width 53 height 7
type input "Renuka Bhardwaj"
click at [295, 110] on button "Filter" at bounding box center [291, 109] width 17 height 9
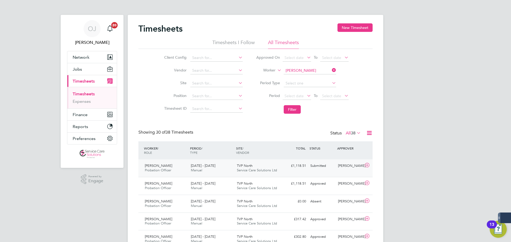
click at [258, 169] on span "Service Care Solutions Ltd" at bounding box center [257, 170] width 40 height 5
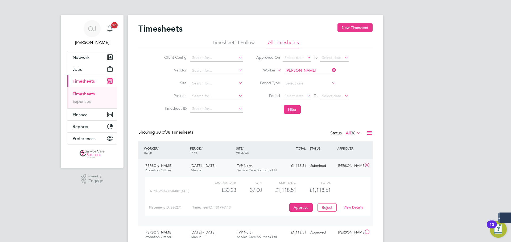
click at [258, 169] on span "Service Care Solutions Ltd" at bounding box center [257, 170] width 40 height 5
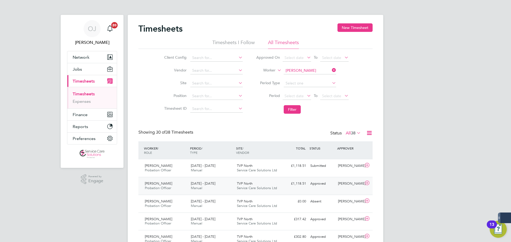
click at [244, 186] on span "Service Care Solutions Ltd" at bounding box center [257, 188] width 40 height 5
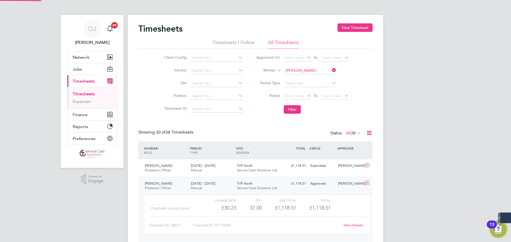
click at [244, 186] on span "Service Care Solutions Ltd" at bounding box center [257, 188] width 40 height 5
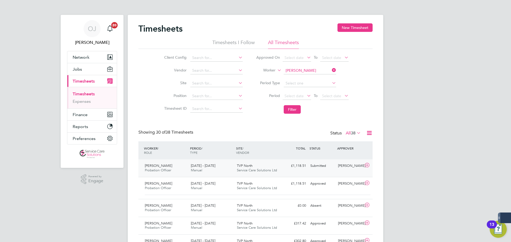
click at [250, 171] on span "Service Care Solutions Ltd" at bounding box center [257, 170] width 40 height 5
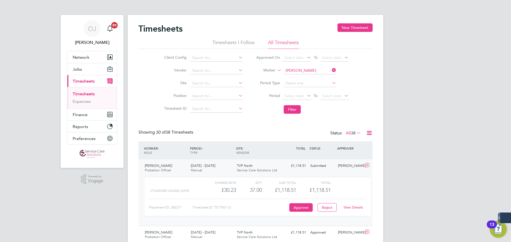
click at [252, 169] on span "Service Care Solutions Ltd" at bounding box center [257, 170] width 40 height 5
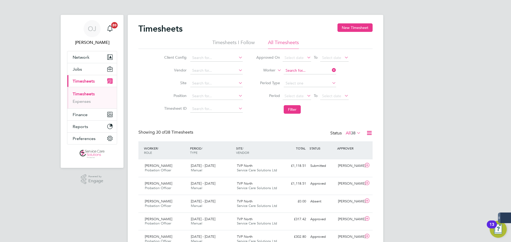
click at [309, 70] on input at bounding box center [309, 70] width 52 height 7
click at [308, 77] on li "Rochana Williams" at bounding box center [309, 77] width 53 height 7
type input "Rochana Williams"
click at [289, 114] on button "Filter" at bounding box center [291, 109] width 17 height 9
click at [246, 170] on span "Service Care Solutions Ltd" at bounding box center [257, 170] width 40 height 5
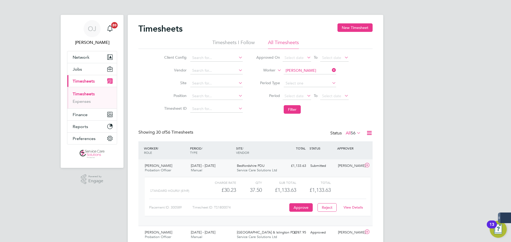
click at [252, 168] on div "Bedfordshire PDU Service Care Solutions Ltd" at bounding box center [258, 168] width 46 height 13
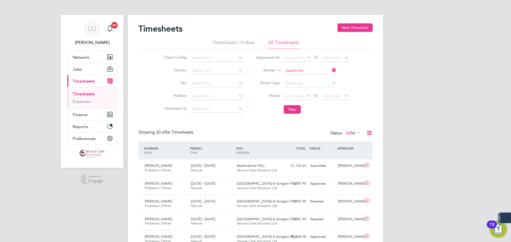
click at [306, 69] on input at bounding box center [309, 70] width 52 height 7
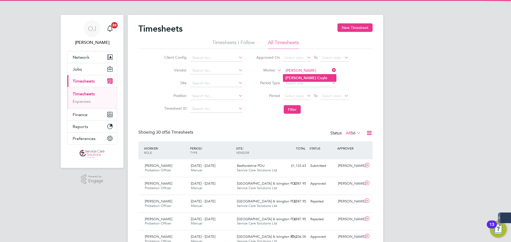
click at [305, 76] on li "Rob Coyl e" at bounding box center [309, 77] width 53 height 7
type input "Rob Coyle"
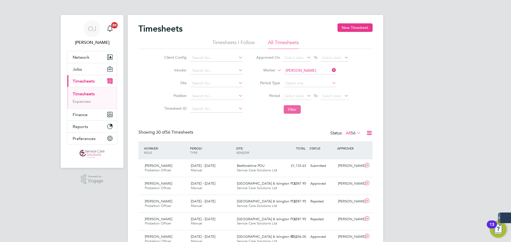
click at [292, 112] on button "Filter" at bounding box center [291, 109] width 17 height 9
click at [260, 171] on span "Service Care Solutions Ltd" at bounding box center [257, 170] width 40 height 5
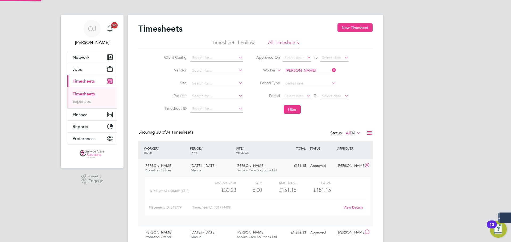
click at [263, 165] on div "Carraway Service Care Solutions Ltd" at bounding box center [258, 168] width 46 height 13
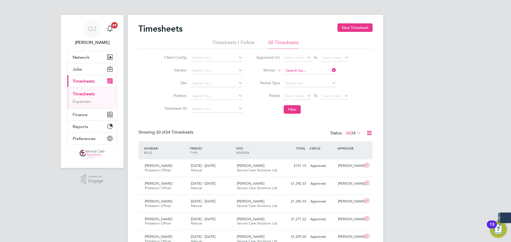
click at [302, 69] on input at bounding box center [309, 70] width 52 height 7
click at [300, 80] on li "Sian Morg an" at bounding box center [309, 77] width 53 height 7
type input "Sian Morgan"
click at [294, 111] on button "Filter" at bounding box center [291, 109] width 17 height 9
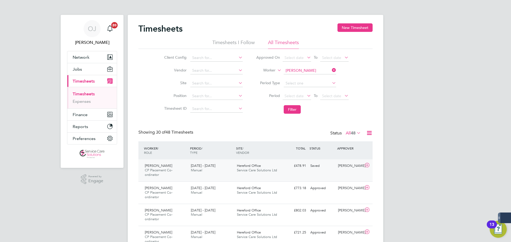
click at [220, 169] on div "4 - 10 Aug 2025 Manual" at bounding box center [212, 168] width 46 height 13
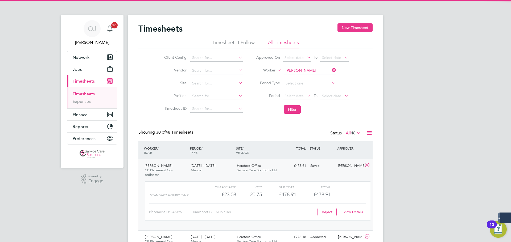
click at [220, 169] on div "4 - 10 Aug 2025 Manual" at bounding box center [212, 168] width 46 height 13
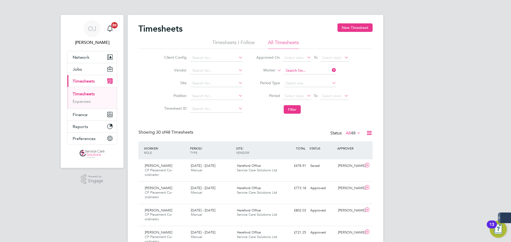
click at [312, 71] on input at bounding box center [309, 70] width 52 height 7
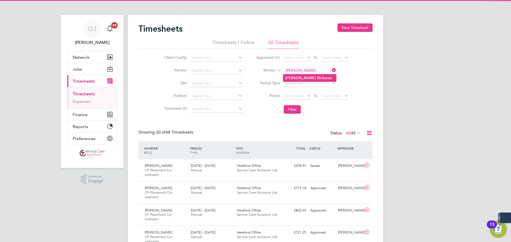
click at [314, 76] on li "Simone Rich ards" at bounding box center [309, 77] width 53 height 7
type input "Simone Richards"
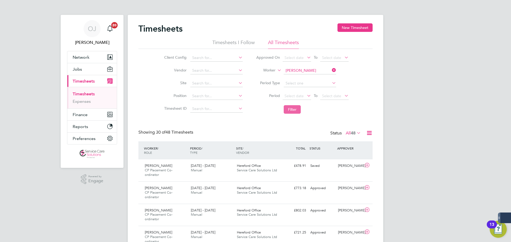
click at [291, 108] on button "Filter" at bounding box center [291, 109] width 17 height 9
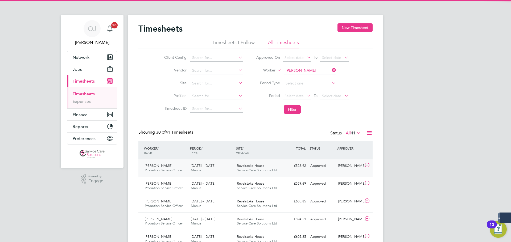
click at [234, 163] on div "4 - 10 Aug 2025 Manual" at bounding box center [212, 168] width 46 height 13
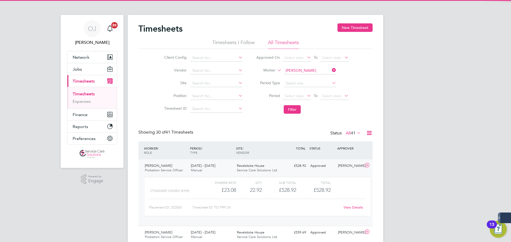
click at [262, 165] on span "Revelstoke House" at bounding box center [250, 166] width 27 height 5
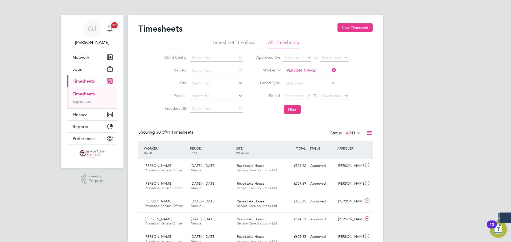
click at [298, 66] on li "Worker Simone Richards" at bounding box center [302, 70] width 106 height 13
click at [298, 69] on input at bounding box center [309, 70] width 52 height 7
click at [303, 83] on li "Stephanie Little" at bounding box center [309, 85] width 53 height 7
type input "Stephanie Little"
click at [298, 106] on button "Filter" at bounding box center [291, 109] width 17 height 9
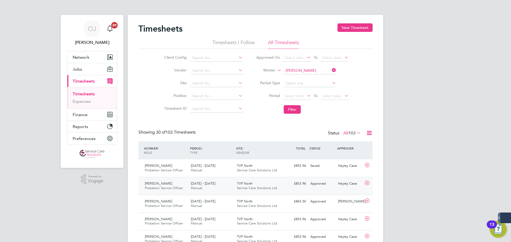
click at [218, 186] on div "4 - 10 Aug 2025 Manual" at bounding box center [212, 185] width 46 height 13
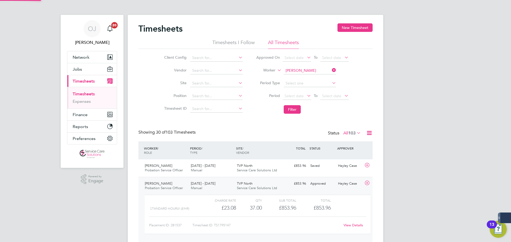
click at [218, 186] on div "4 - 10 Aug 2025 Manual" at bounding box center [212, 185] width 46 height 13
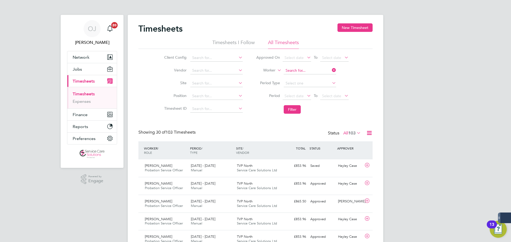
click at [308, 68] on input at bounding box center [309, 70] width 52 height 7
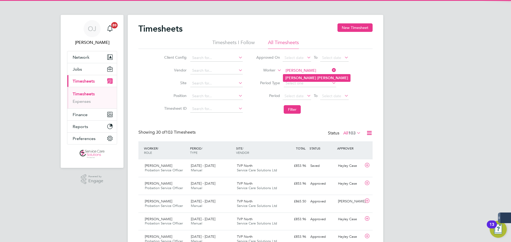
click at [317, 78] on b "Jones" at bounding box center [332, 78] width 31 height 5
type input "Steve Jones"
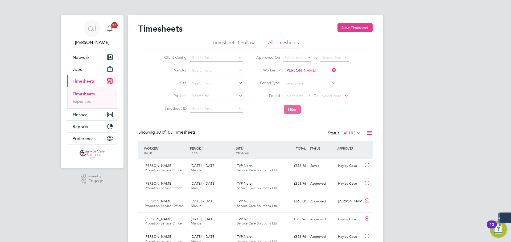
click at [291, 113] on button "Filter" at bounding box center [291, 109] width 17 height 9
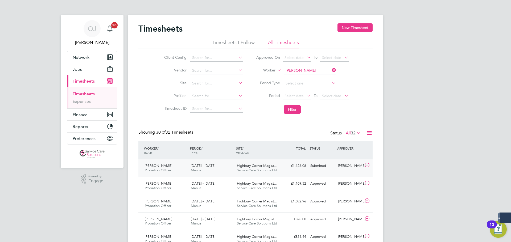
click at [239, 166] on span "Highbury Corner Magist…" at bounding box center [257, 166] width 40 height 5
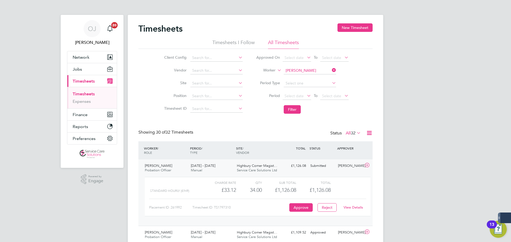
click at [360, 208] on link "View Details" at bounding box center [352, 207] width 19 height 5
click at [307, 70] on input at bounding box center [309, 70] width 52 height 7
click at [303, 79] on li "Sonja Marzouki" at bounding box center [309, 77] width 53 height 7
type input "Sonja Marzouki"
click at [295, 108] on button "Filter" at bounding box center [291, 109] width 17 height 9
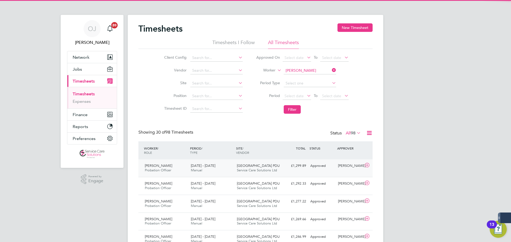
click at [214, 170] on div "4 - 10 Aug 2025 Manual" at bounding box center [212, 168] width 46 height 13
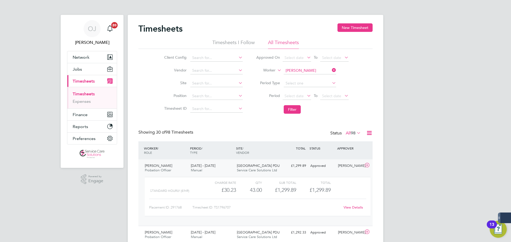
click at [214, 169] on div "4 - 10 Aug 2025 Manual" at bounding box center [212, 168] width 46 height 13
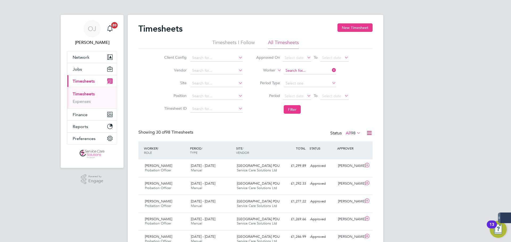
click at [316, 71] on input at bounding box center [309, 70] width 52 height 7
click at [308, 78] on li "Claudette Henry" at bounding box center [316, 77] width 66 height 7
type input "Claudette Henry"
click at [295, 110] on button "Filter" at bounding box center [291, 109] width 17 height 9
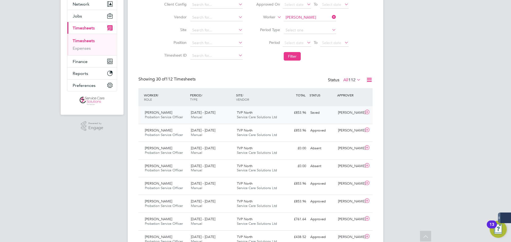
click at [211, 115] on div "4 - 10 Aug 2025 Manual" at bounding box center [212, 114] width 46 height 13
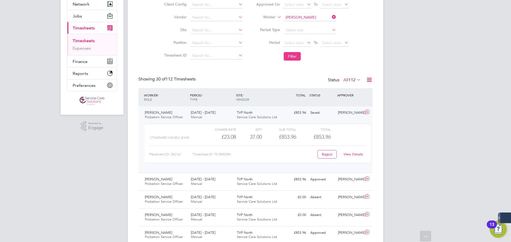
click at [211, 115] on div "4 - 10 Aug 2025 Manual" at bounding box center [212, 114] width 46 height 13
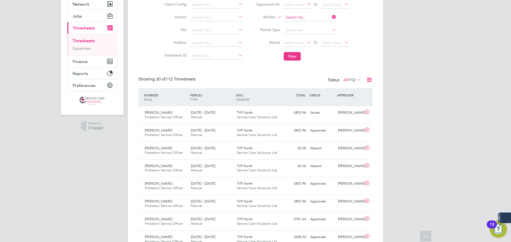
click at [308, 19] on input at bounding box center [309, 17] width 52 height 7
click at [317, 23] on b "Compton" at bounding box center [332, 25] width 31 height 5
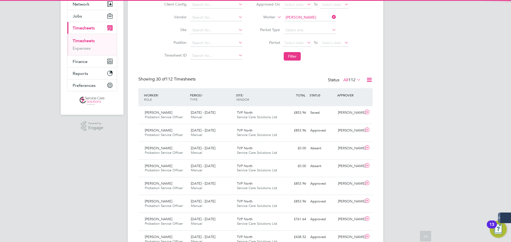
type input "Sue Compton"
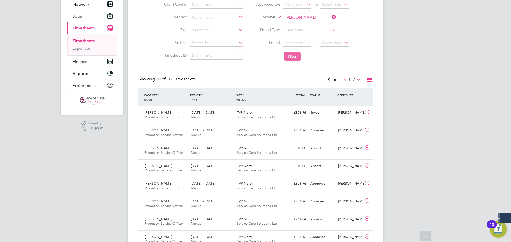
click at [294, 55] on button "Filter" at bounding box center [291, 56] width 17 height 9
click at [271, 115] on span "Service Care Solutions Ltd" at bounding box center [257, 117] width 40 height 5
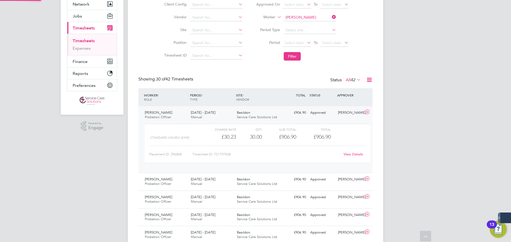
click at [271, 115] on span "Service Care Solutions Ltd" at bounding box center [257, 117] width 40 height 5
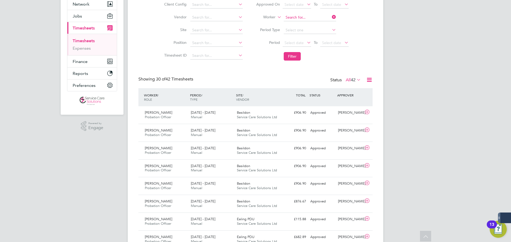
click at [307, 16] on input at bounding box center [309, 17] width 52 height 7
click at [314, 23] on li "Suzanne Wor rall" at bounding box center [320, 24] width 74 height 7
type input "Suzanne Worrall"
click at [294, 56] on button "Filter" at bounding box center [291, 56] width 17 height 9
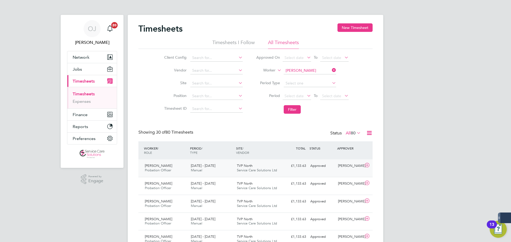
click at [243, 173] on div "TVP North Service Care Solutions Ltd" at bounding box center [258, 168] width 46 height 13
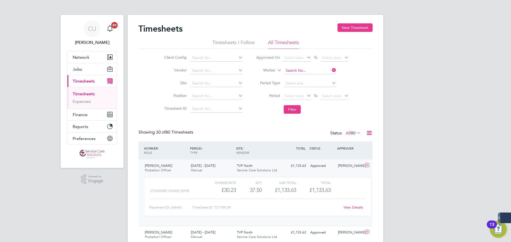
click at [307, 71] on input at bounding box center [309, 70] width 52 height 7
click at [302, 141] on b "Bailey" at bounding box center [313, 143] width 31 height 5
type input "Victoria Bailey"
click at [292, 109] on button "Filter" at bounding box center [291, 109] width 17 height 9
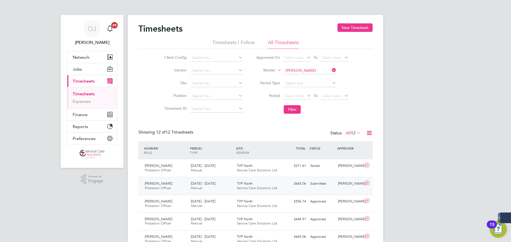
click at [221, 188] on div "4 - 10 Aug 2025 Manual" at bounding box center [212, 185] width 46 height 13
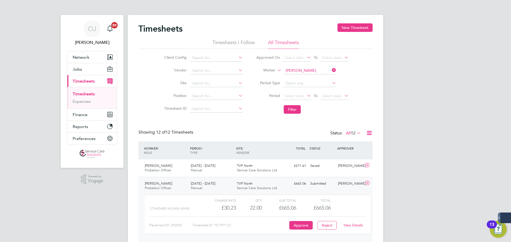
click at [228, 186] on div "4 - 10 Aug 2025 Manual" at bounding box center [212, 185] width 46 height 13
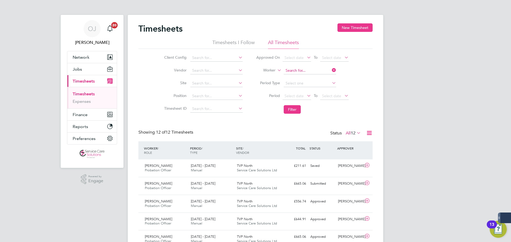
click at [295, 69] on input at bounding box center [309, 70] width 52 height 7
click at [299, 78] on li "Urf a n Amar" at bounding box center [309, 77] width 53 height 7
type input "Urfan Amar"
click at [294, 112] on button "Filter" at bounding box center [291, 109] width 17 height 9
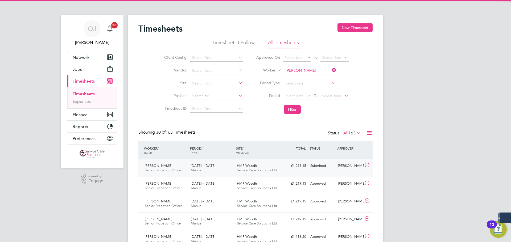
click at [226, 166] on div "4 - 10 Aug 2025 Manual" at bounding box center [212, 168] width 46 height 13
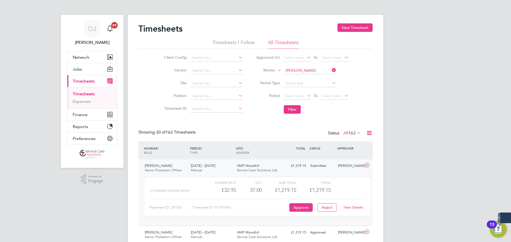
click at [226, 166] on div "4 - 10 Aug 2025 Manual" at bounding box center [212, 168] width 46 height 13
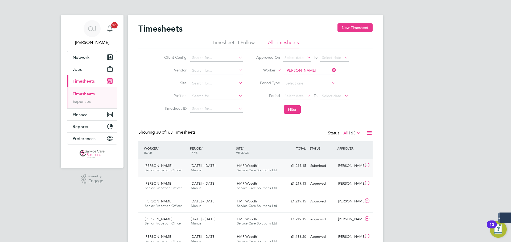
click at [262, 169] on span "Service Care Solutions Ltd" at bounding box center [257, 170] width 40 height 5
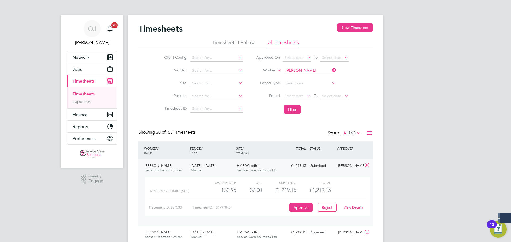
click at [262, 169] on span "Service Care Solutions Ltd" at bounding box center [257, 170] width 40 height 5
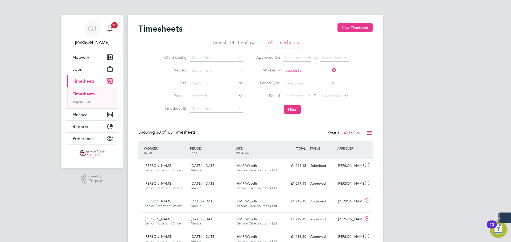
click at [314, 72] on input at bounding box center [309, 70] width 52 height 7
type input "nadine"
click at [314, 72] on input at bounding box center [309, 70] width 52 height 7
click at [311, 83] on li "Nadine Buttigieg" at bounding box center [309, 85] width 53 height 7
type input "Nadine Buttigieg"
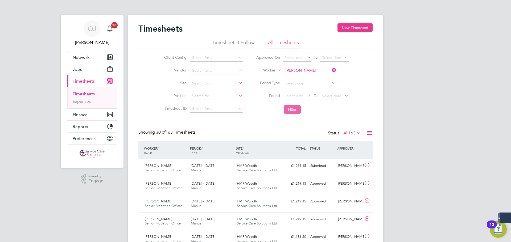
click at [298, 108] on button "Filter" at bounding box center [291, 109] width 17 height 9
click at [232, 185] on div "4 - 10 Aug 2025 Manual" at bounding box center [212, 185] width 46 height 13
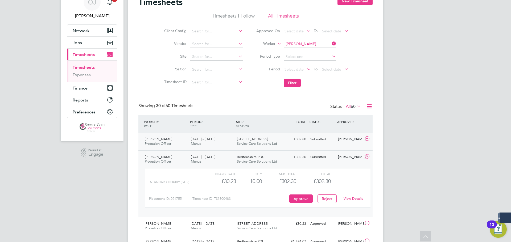
click at [311, 145] on div "Nadine Buttigieg Probation Officer 4 - 10 Aug 2025 4 - 10 Aug 2025 Manual 301 S…" at bounding box center [255, 142] width 234 height 18
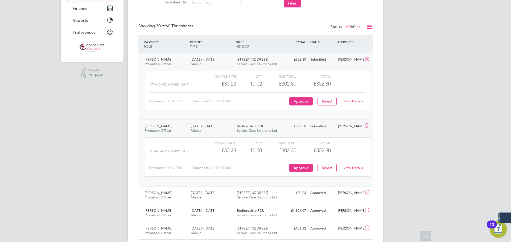
click at [354, 168] on link "View Details" at bounding box center [352, 168] width 19 height 5
click at [354, 102] on link "View Details" at bounding box center [352, 101] width 19 height 5
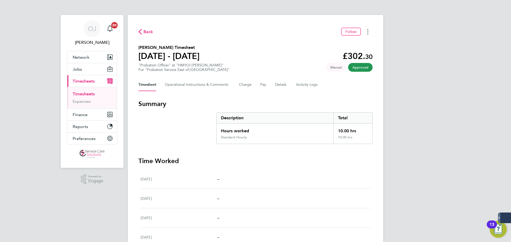
click at [370, 35] on button "Timesheets Menu" at bounding box center [368, 32] width 10 height 8
click at [347, 43] on link "Download timesheet" at bounding box center [340, 43] width 64 height 11
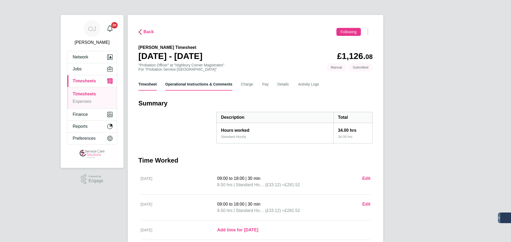
click at [189, 80] on Comments-tab "Operational Instructions & Comments" at bounding box center [198, 84] width 67 height 13
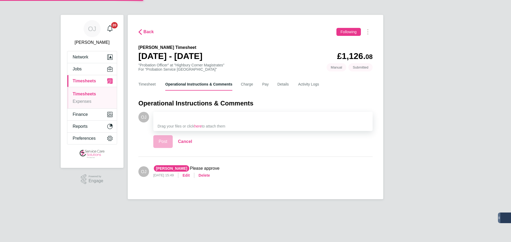
click at [173, 118] on div at bounding box center [262, 117] width 211 height 6
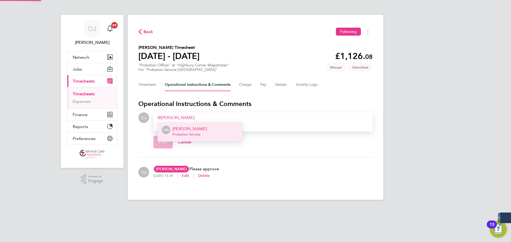
click at [187, 128] on p "[PERSON_NAME]" at bounding box center [189, 129] width 34 height 6
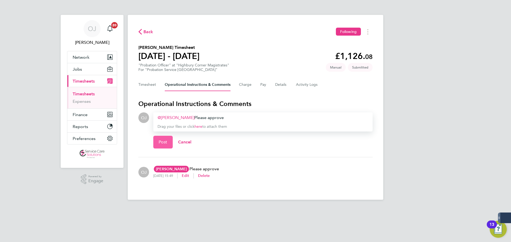
click at [165, 140] on span "Post" at bounding box center [162, 142] width 9 height 5
